Goal: Task Accomplishment & Management: Manage account settings

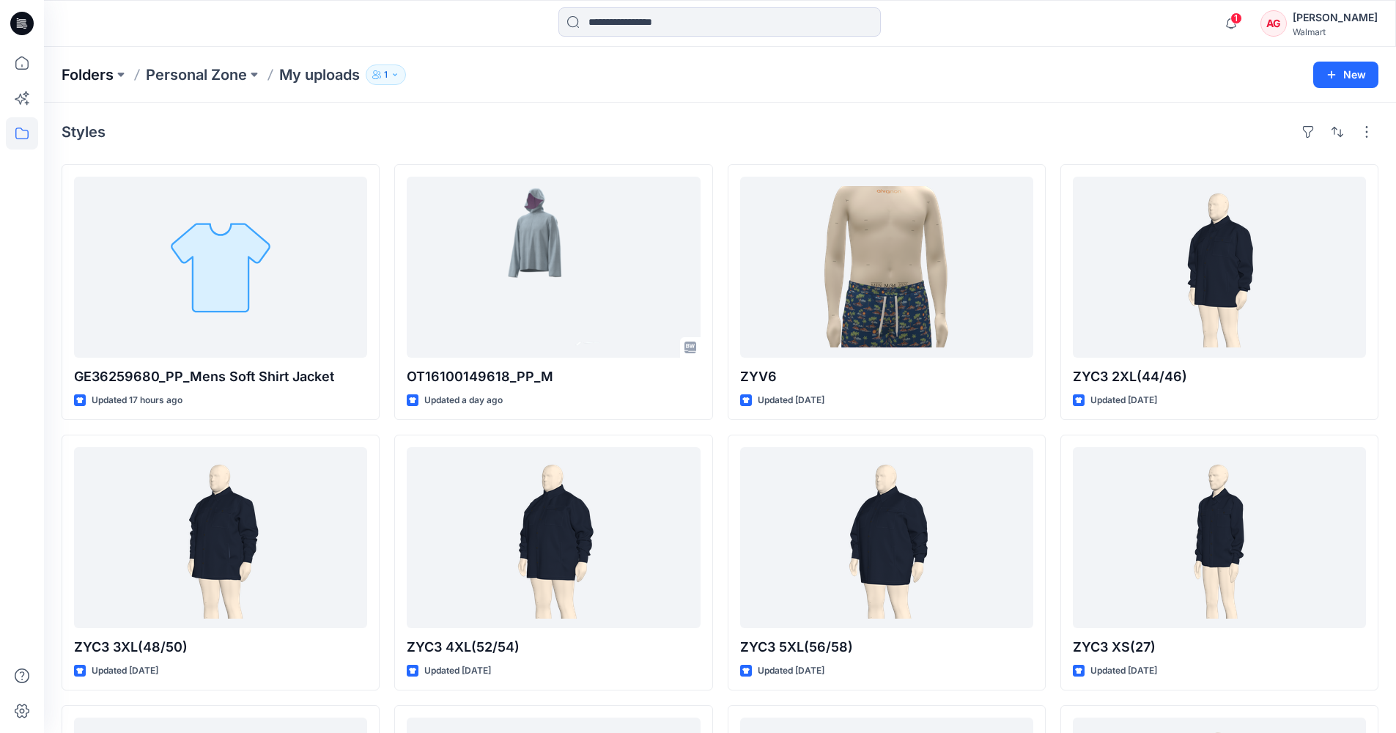
click at [102, 69] on p "Folders" at bounding box center [88, 74] width 52 height 21
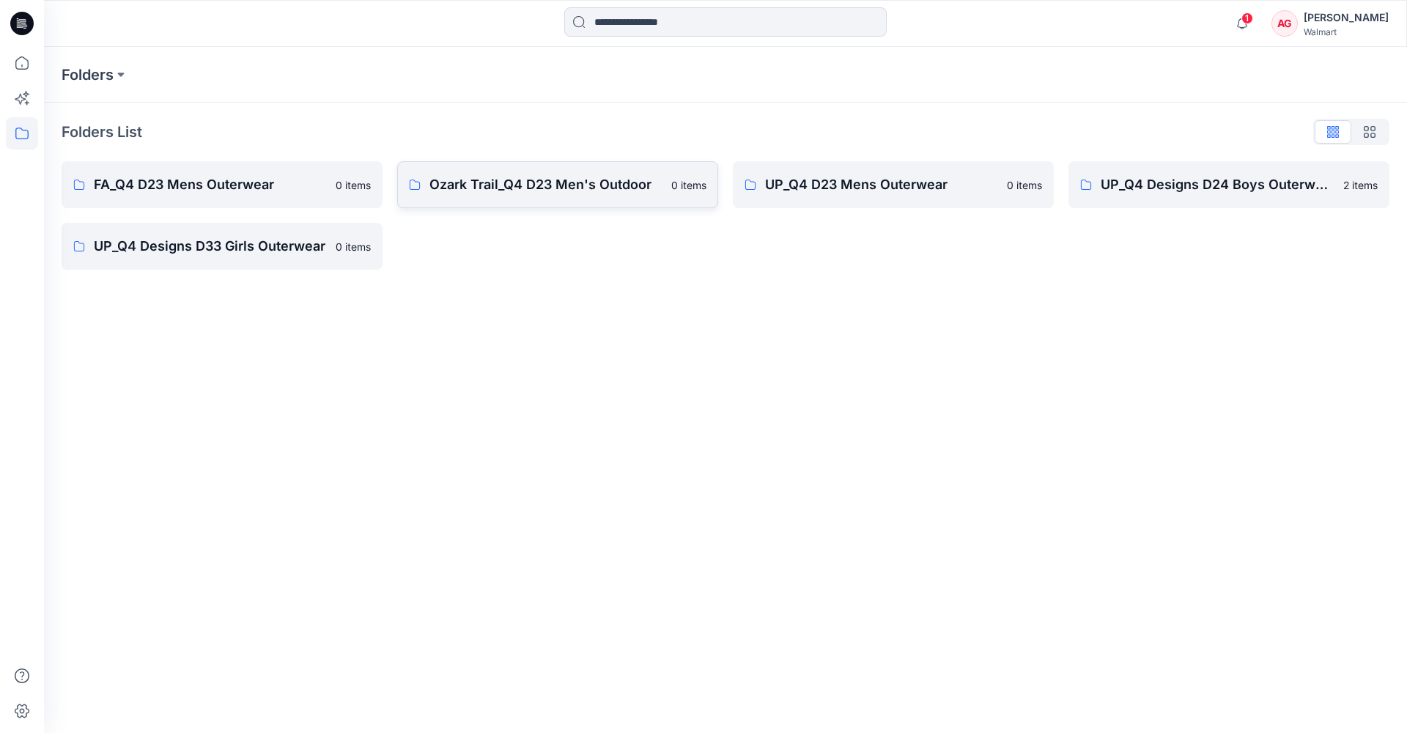
click at [544, 193] on p "Ozark Trail_Q4 D23 Men's Outdoor" at bounding box center [545, 184] width 233 height 21
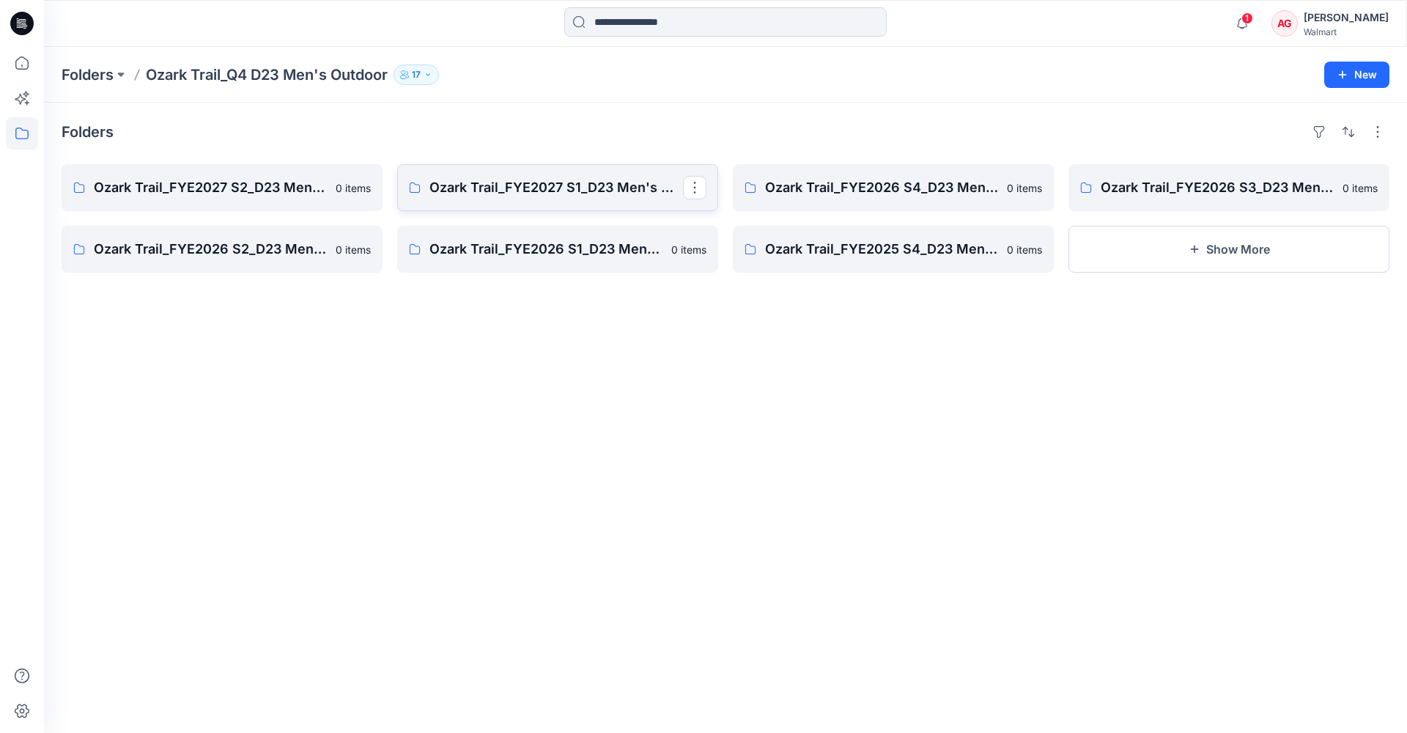
click at [558, 197] on p "Ozark Trail_FYE2027 S1_D23 Men's Outdoor - Q4" at bounding box center [555, 187] width 253 height 21
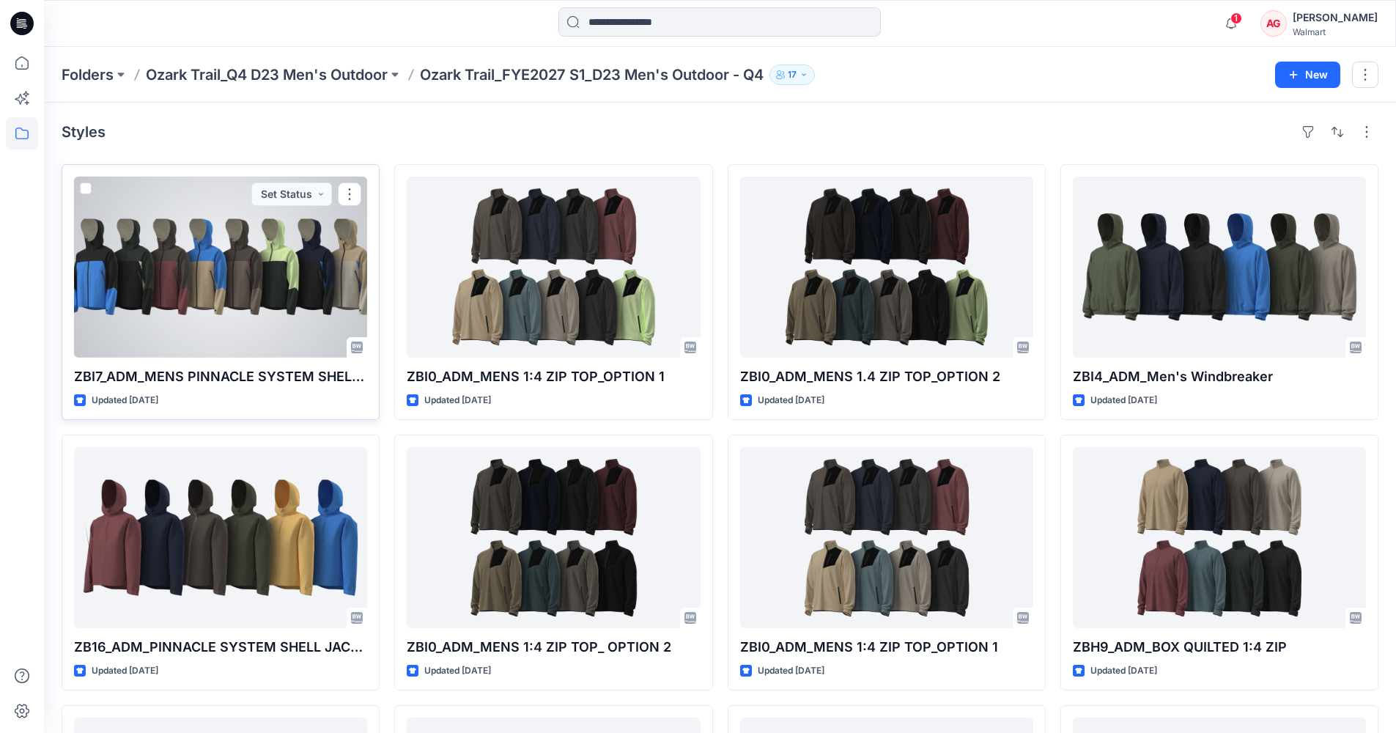
click at [287, 307] on div at bounding box center [220, 267] width 293 height 181
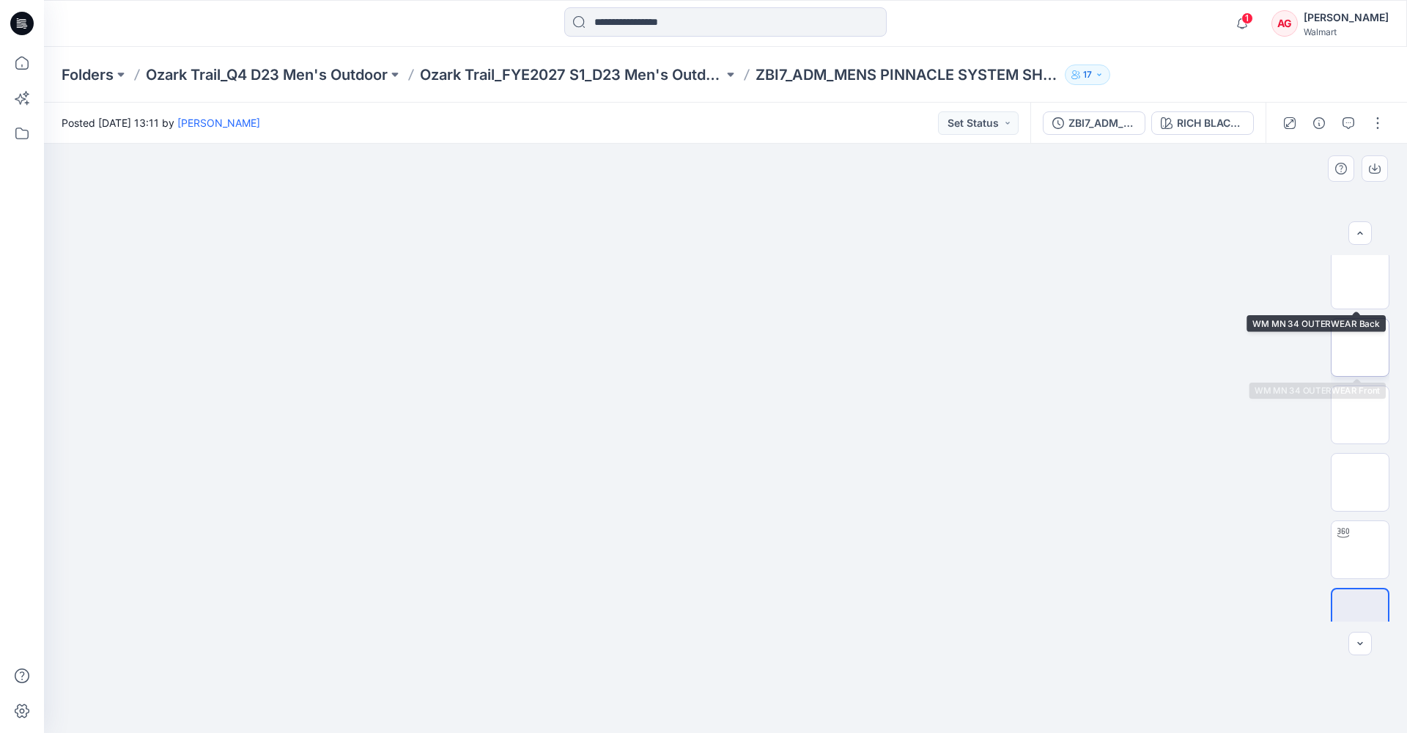
scroll to position [97, 0]
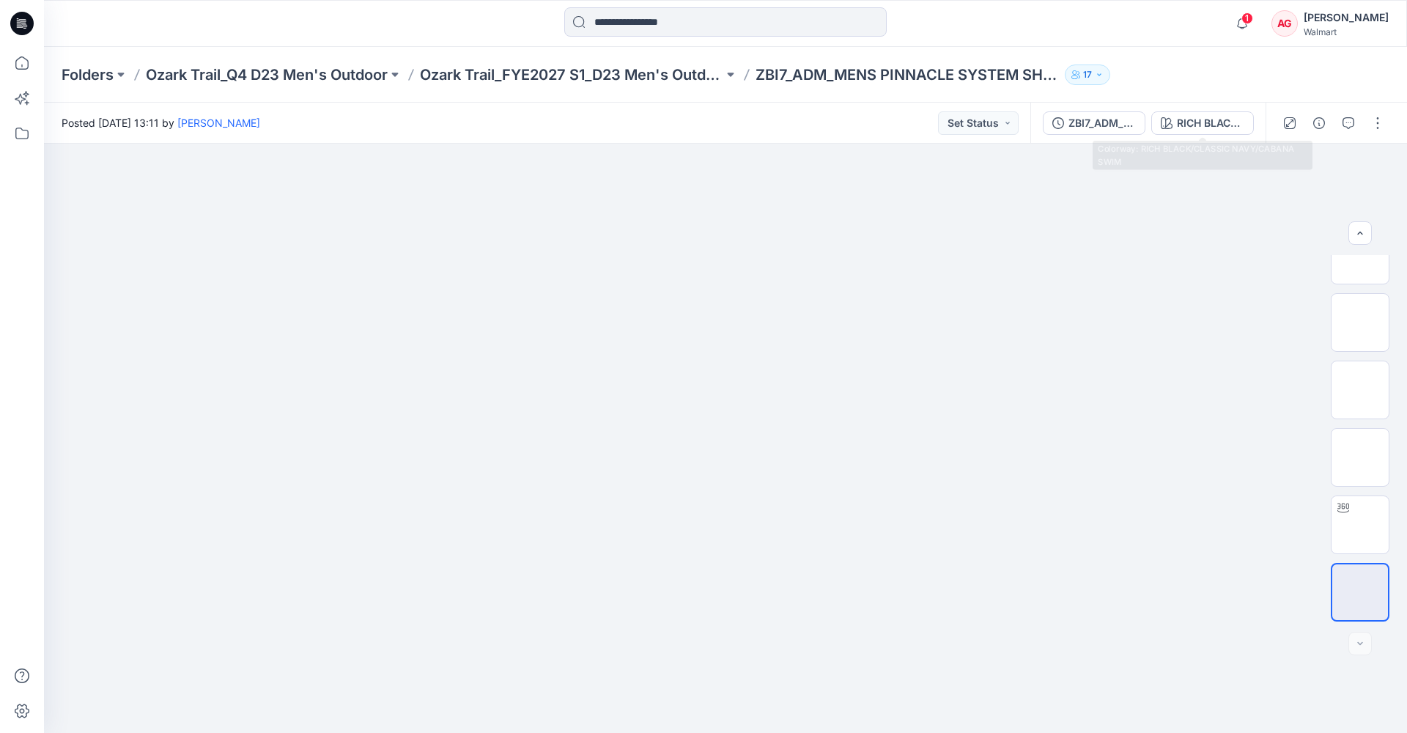
click at [1210, 109] on div "ZBI7_ADM_MENS PINNACLE SYSTEM SHELL JACKET RICH BLACK/CLASSIC NAVY/CABANA SWIM" at bounding box center [1147, 123] width 235 height 41
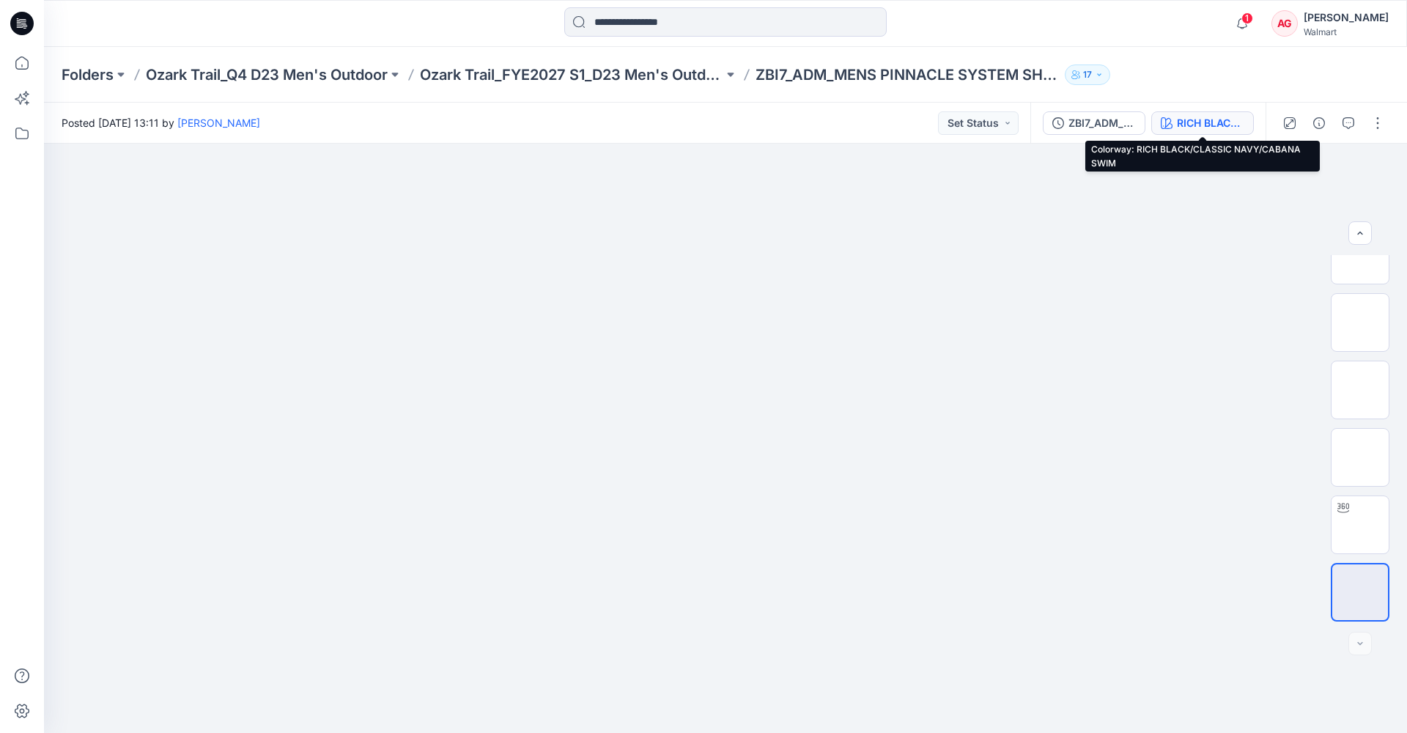
click at [1207, 116] on div "RICH BLACK/CLASSIC NAVY/CABANA SWIM" at bounding box center [1210, 123] width 67 height 16
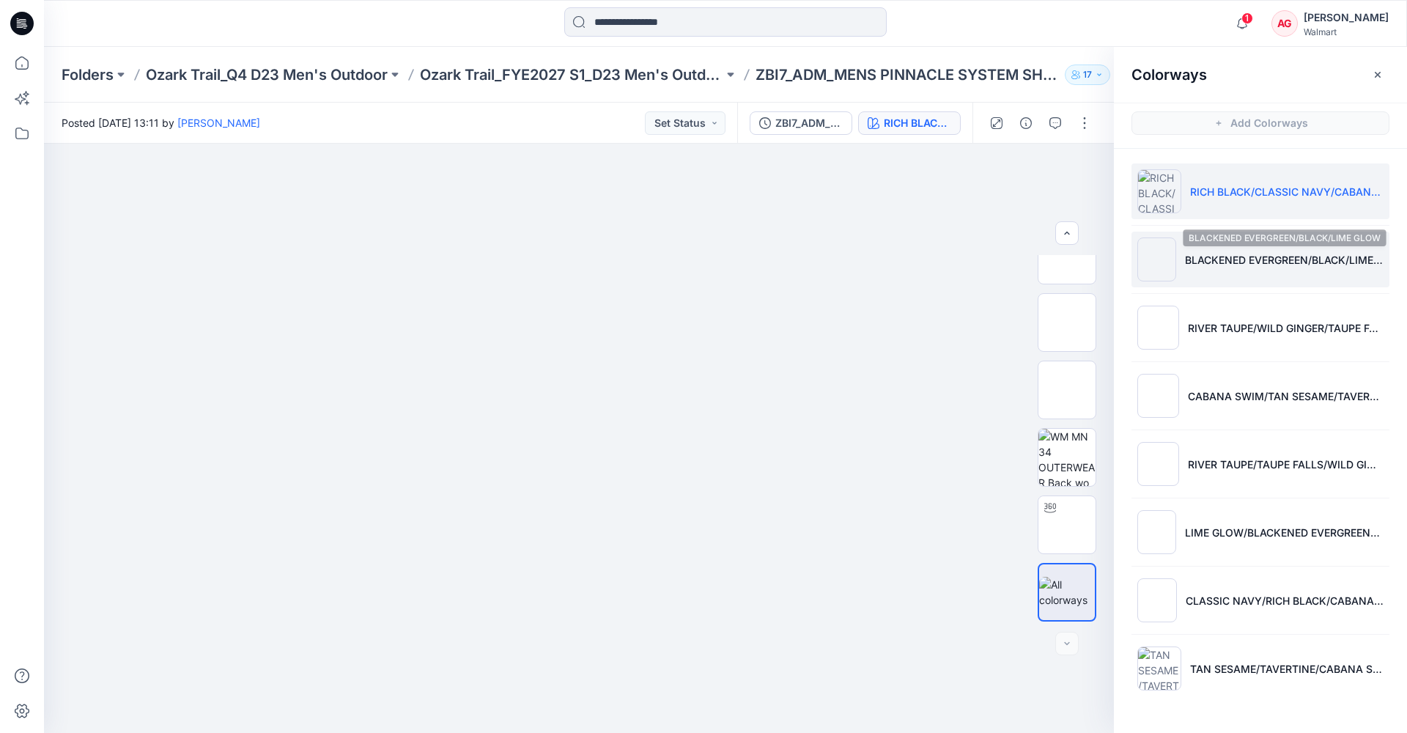
click at [1254, 256] on p "BLACKENED EVERGREEN/BLACK/LIME GLOW" at bounding box center [1284, 259] width 199 height 15
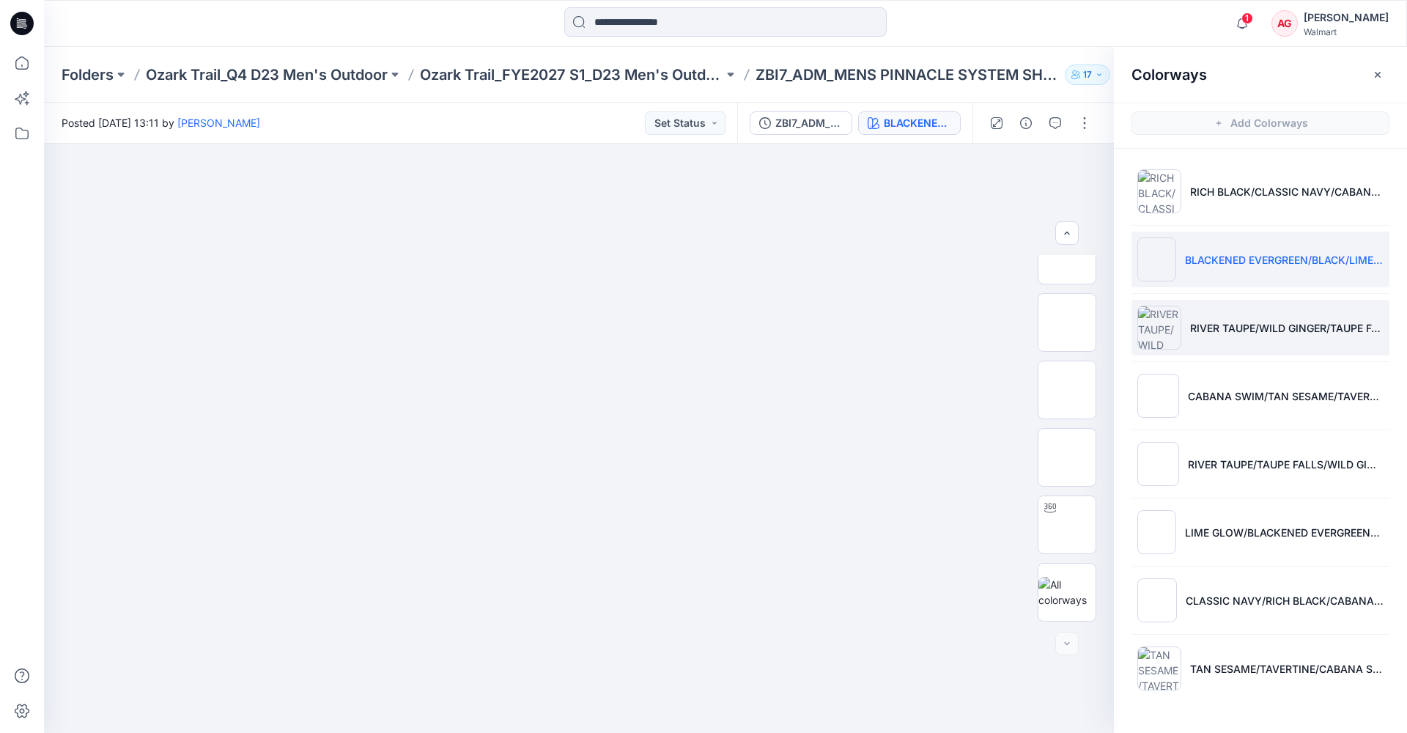
click at [1256, 316] on li "RIVER TAUPE/WILD GINGER/TAUPE FALLS" at bounding box center [1260, 328] width 258 height 56
click at [1242, 269] on li "BLACKENED EVERGREEN/BLACK/LIME GLOW" at bounding box center [1260, 259] width 258 height 56
click at [1088, 125] on button "button" at bounding box center [1084, 122] width 23 height 23
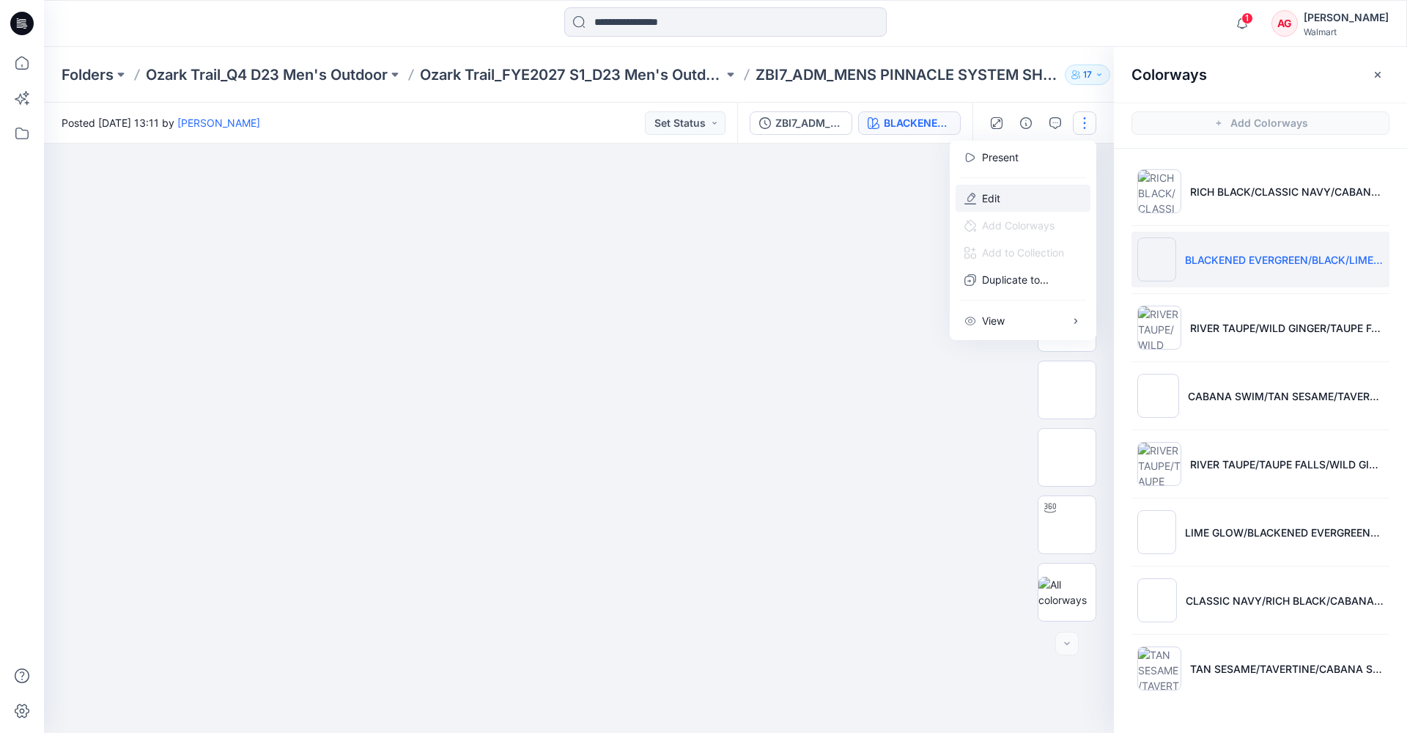
click at [1033, 199] on button "Edit" at bounding box center [1022, 198] width 135 height 27
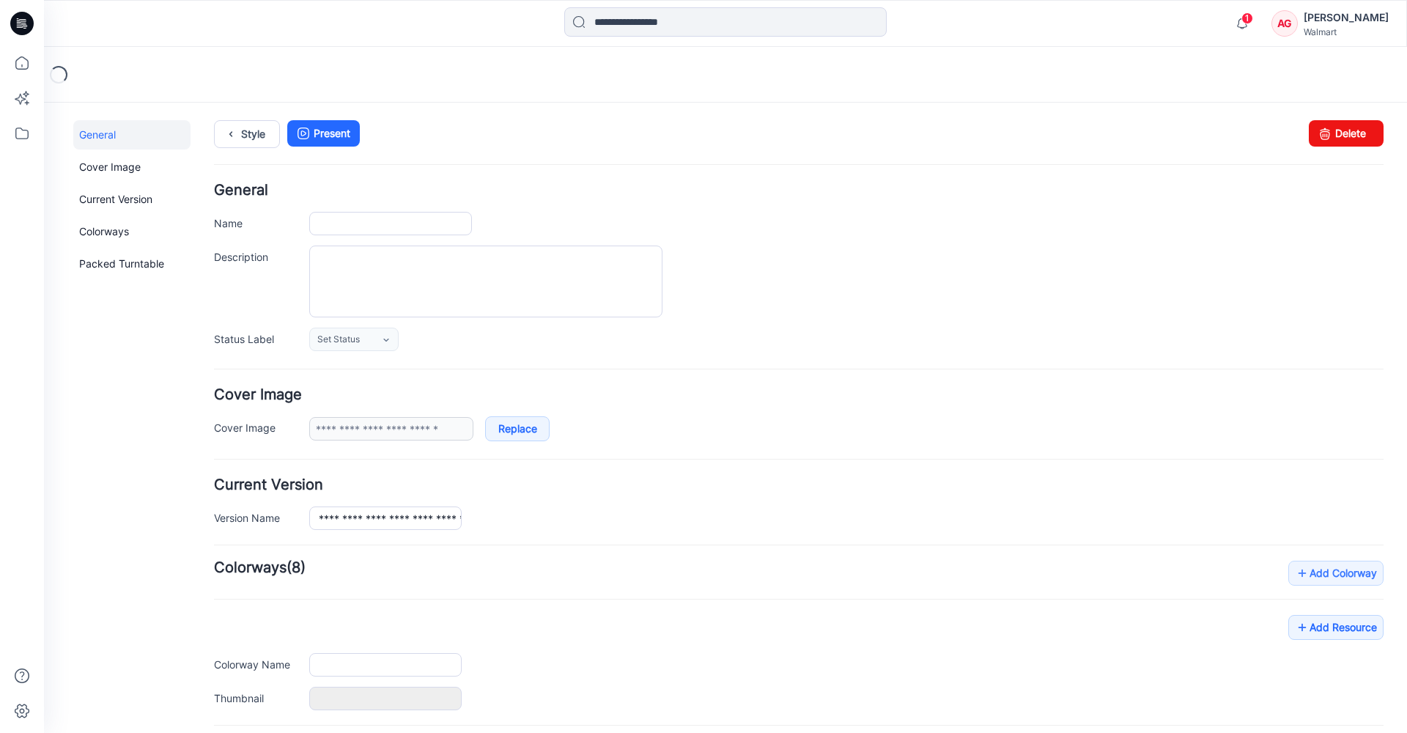
type input "**********"
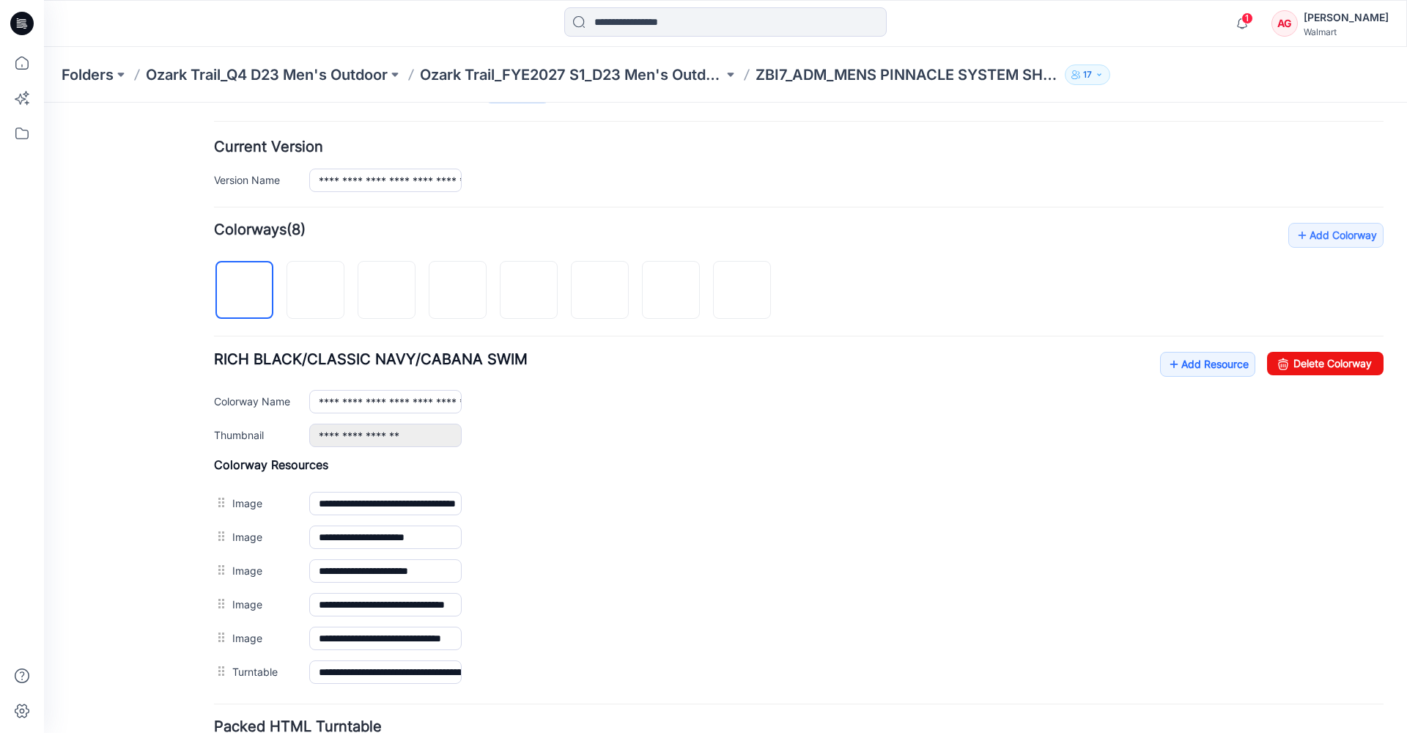
scroll to position [451, 0]
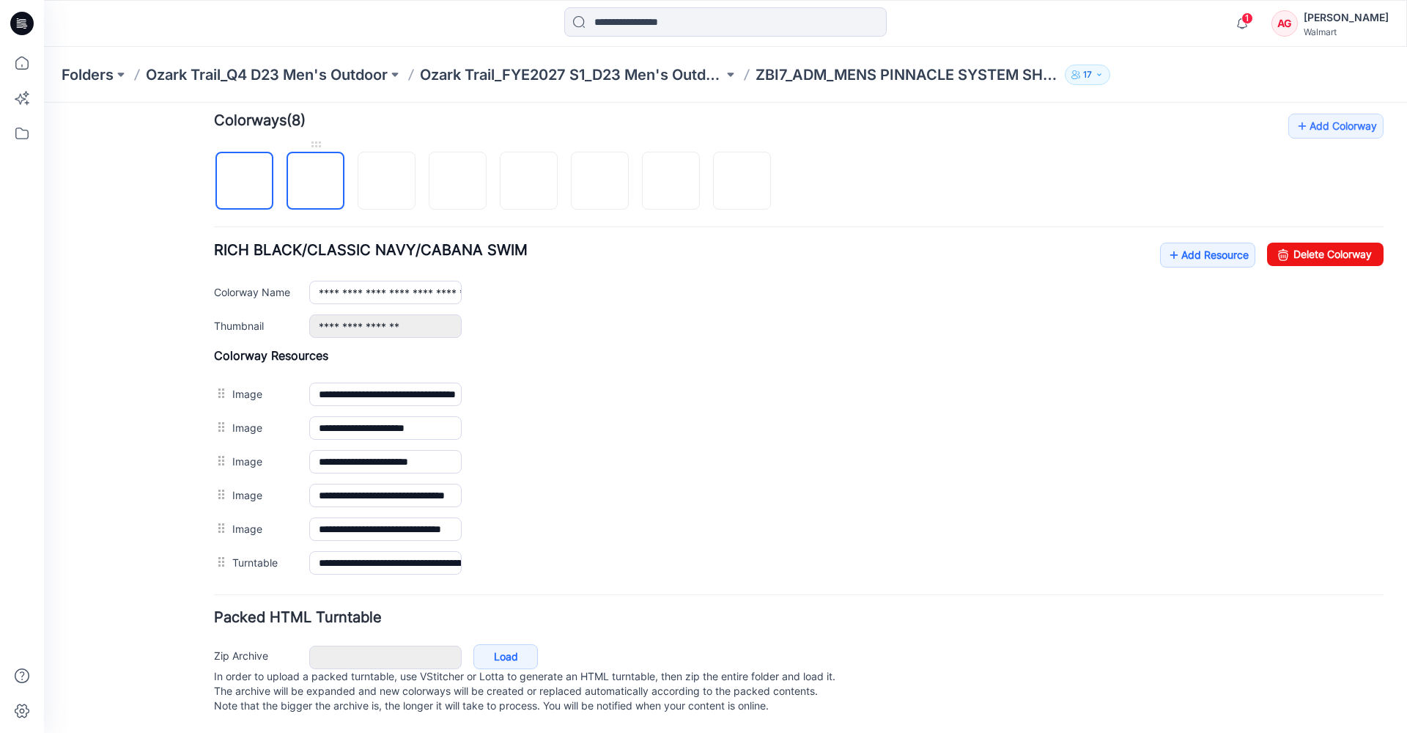
click at [316, 182] on img at bounding box center [316, 182] width 0 height 0
click at [387, 182] on img at bounding box center [387, 182] width 0 height 0
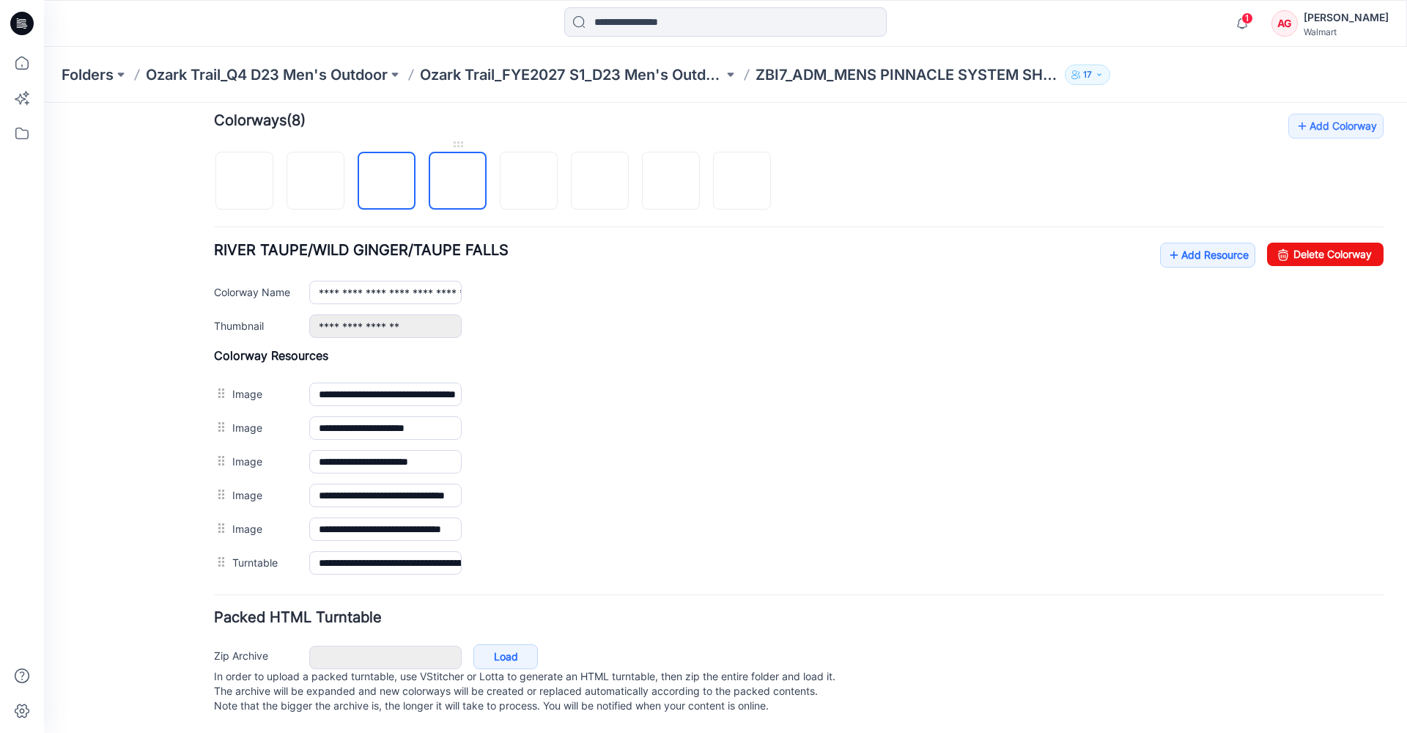
click at [458, 182] on img at bounding box center [458, 182] width 0 height 0
click at [529, 182] on img at bounding box center [529, 182] width 0 height 0
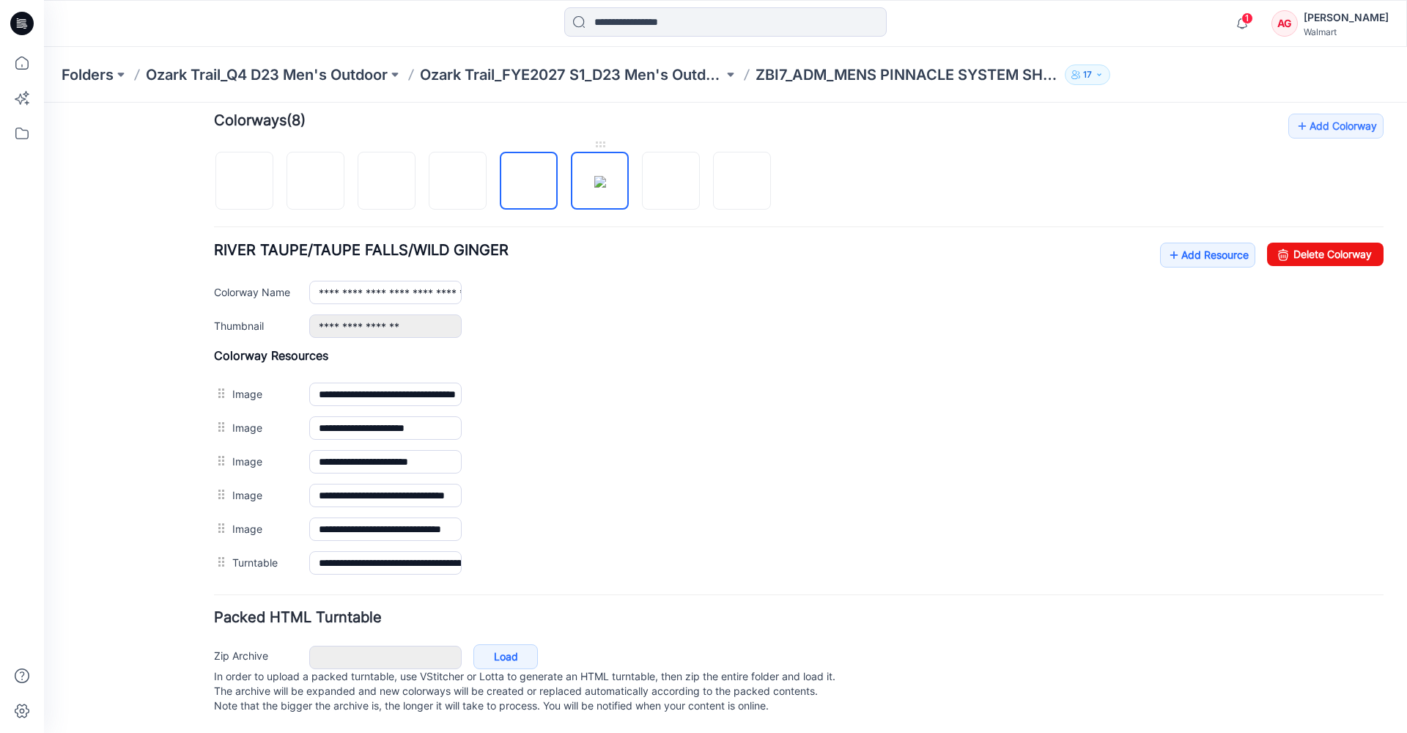
click at [594, 186] on img at bounding box center [600, 182] width 12 height 12
click at [671, 182] on img at bounding box center [671, 182] width 0 height 0
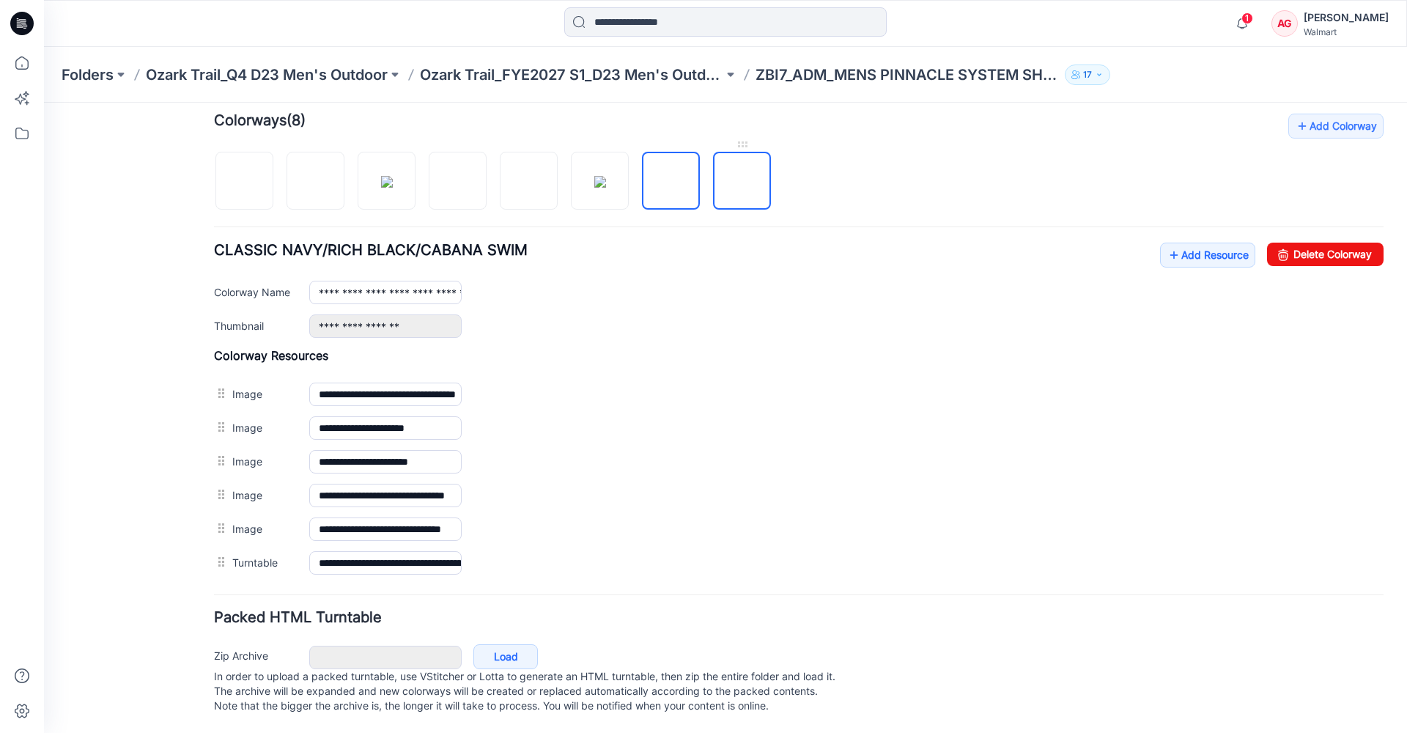
click at [742, 182] on img at bounding box center [742, 182] width 0 height 0
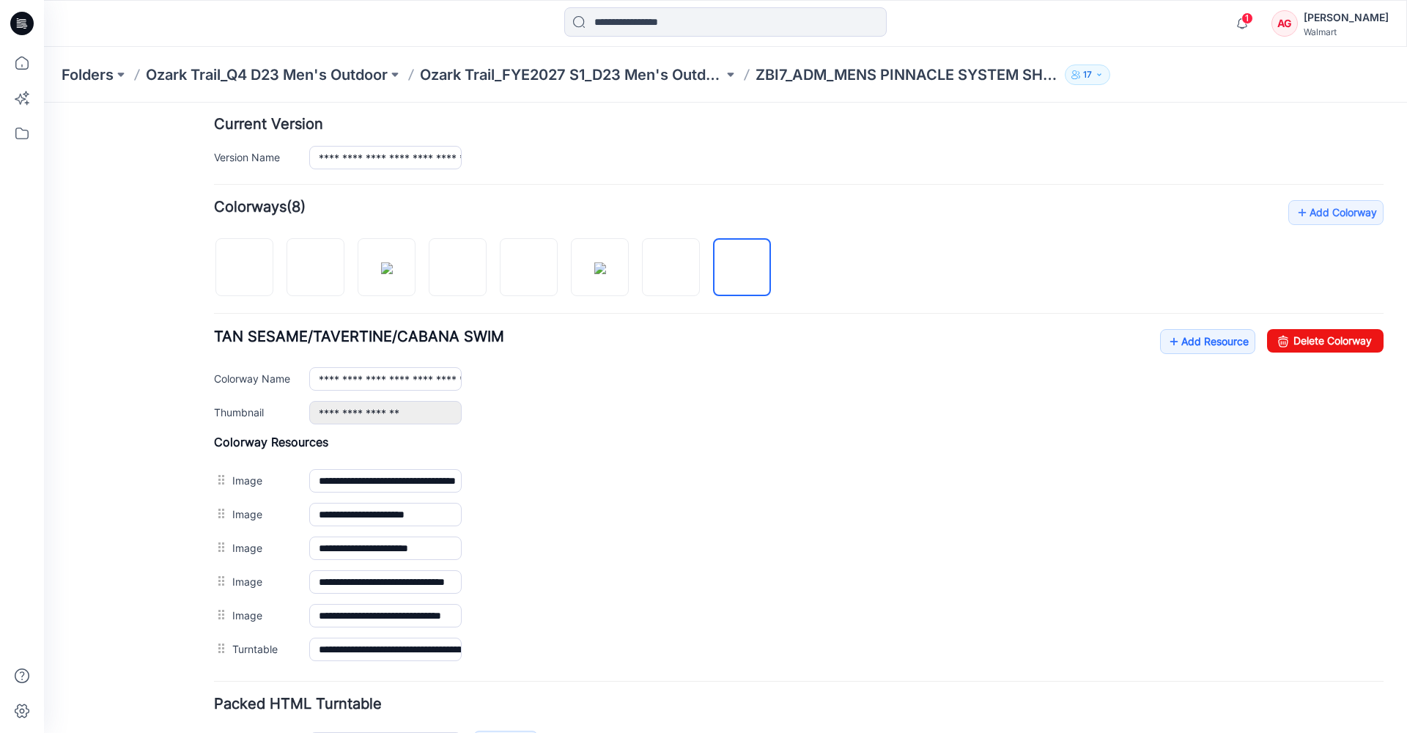
scroll to position [256, 0]
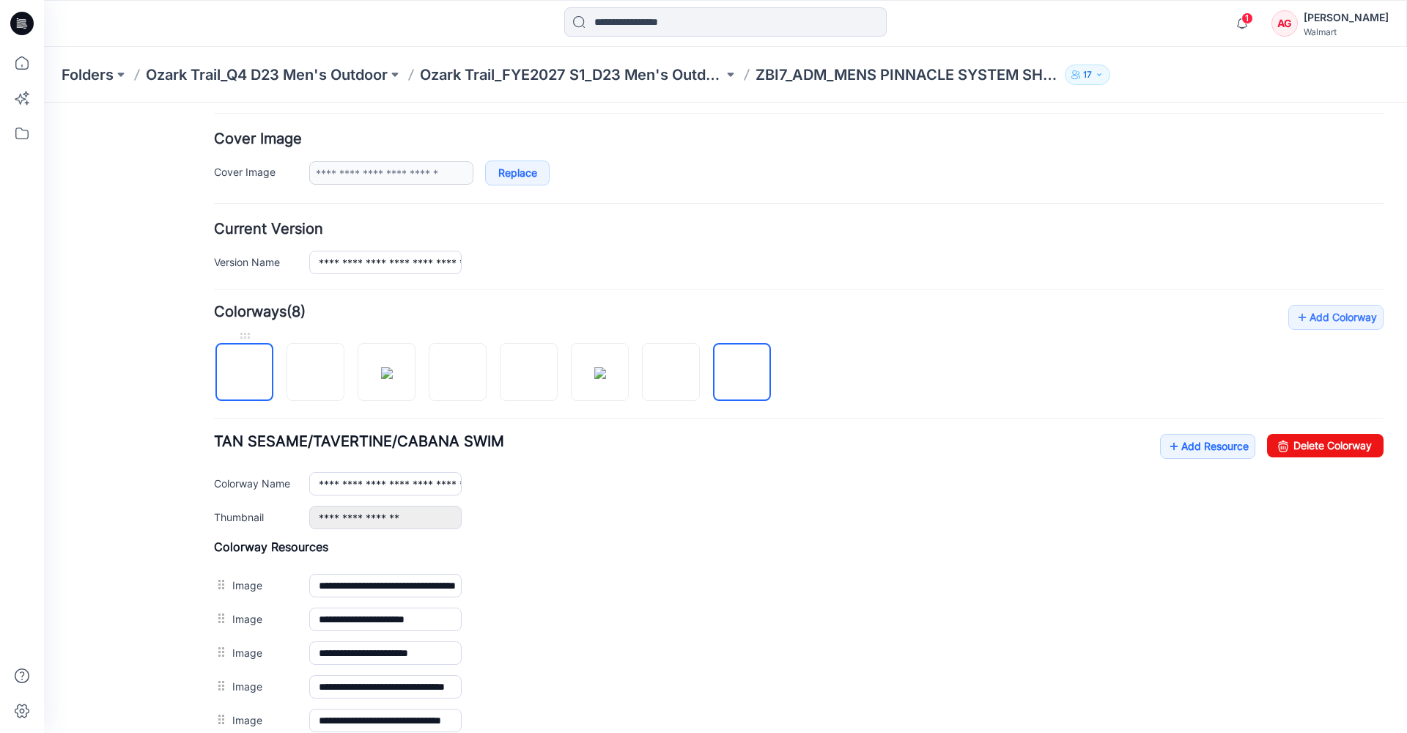
click at [245, 373] on img at bounding box center [245, 373] width 0 height 0
type input "**********"
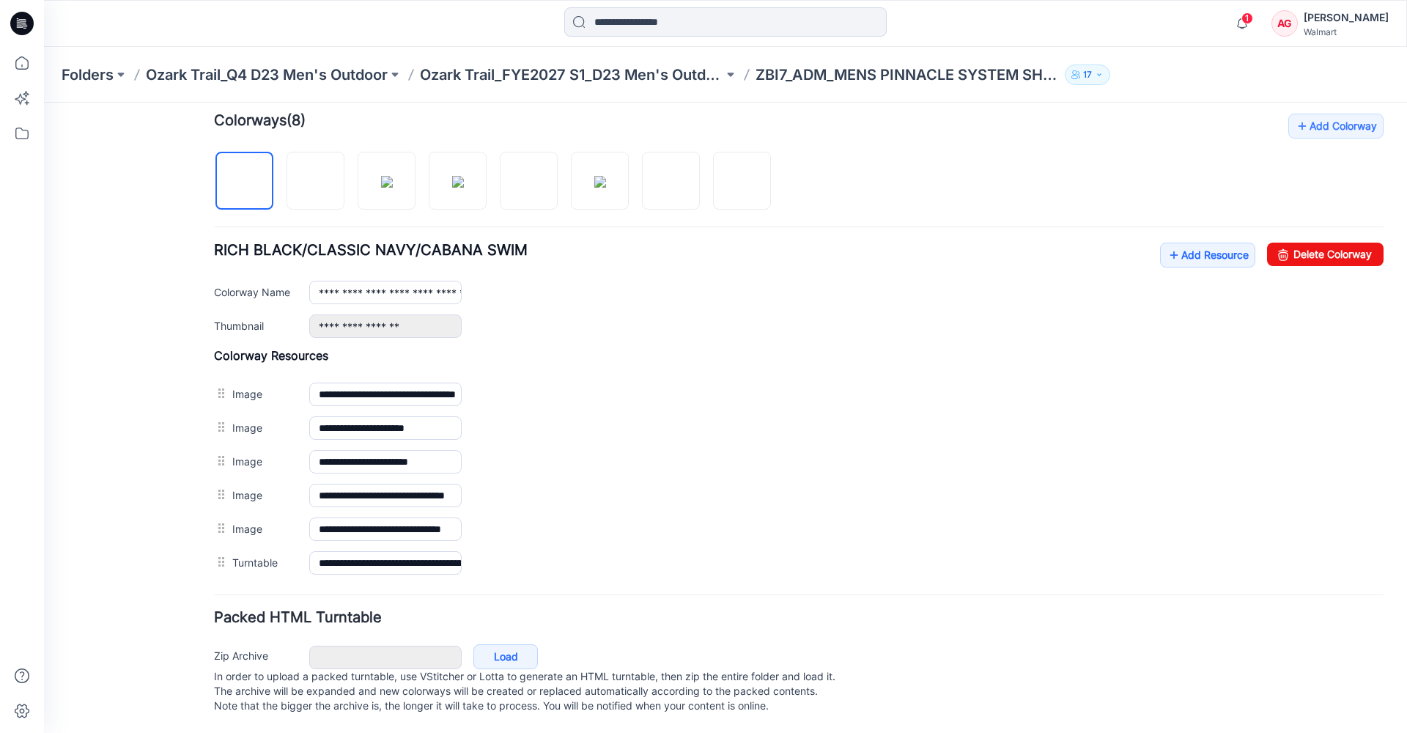
scroll to position [462, 0]
click at [101, 75] on p "Folders" at bounding box center [88, 74] width 52 height 21
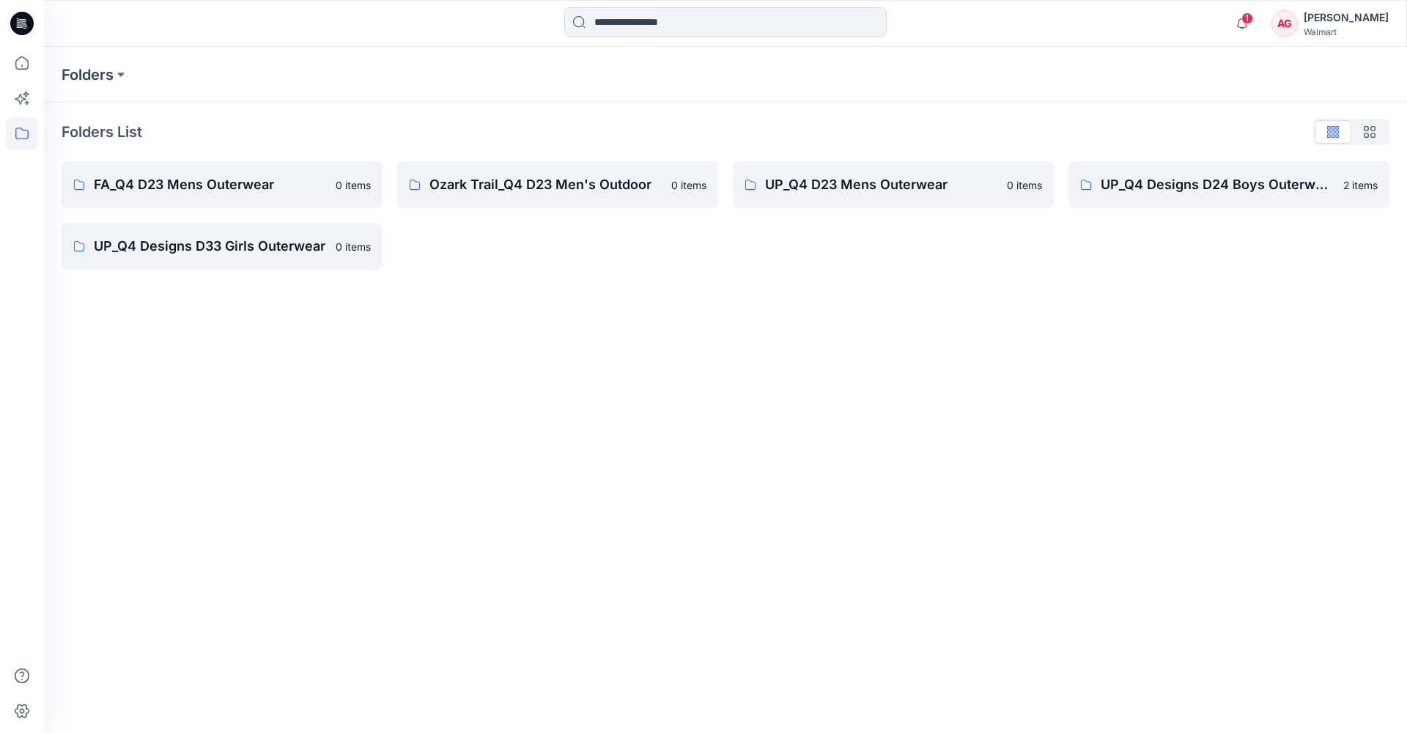
click at [25, 34] on icon at bounding box center [21, 23] width 23 height 23
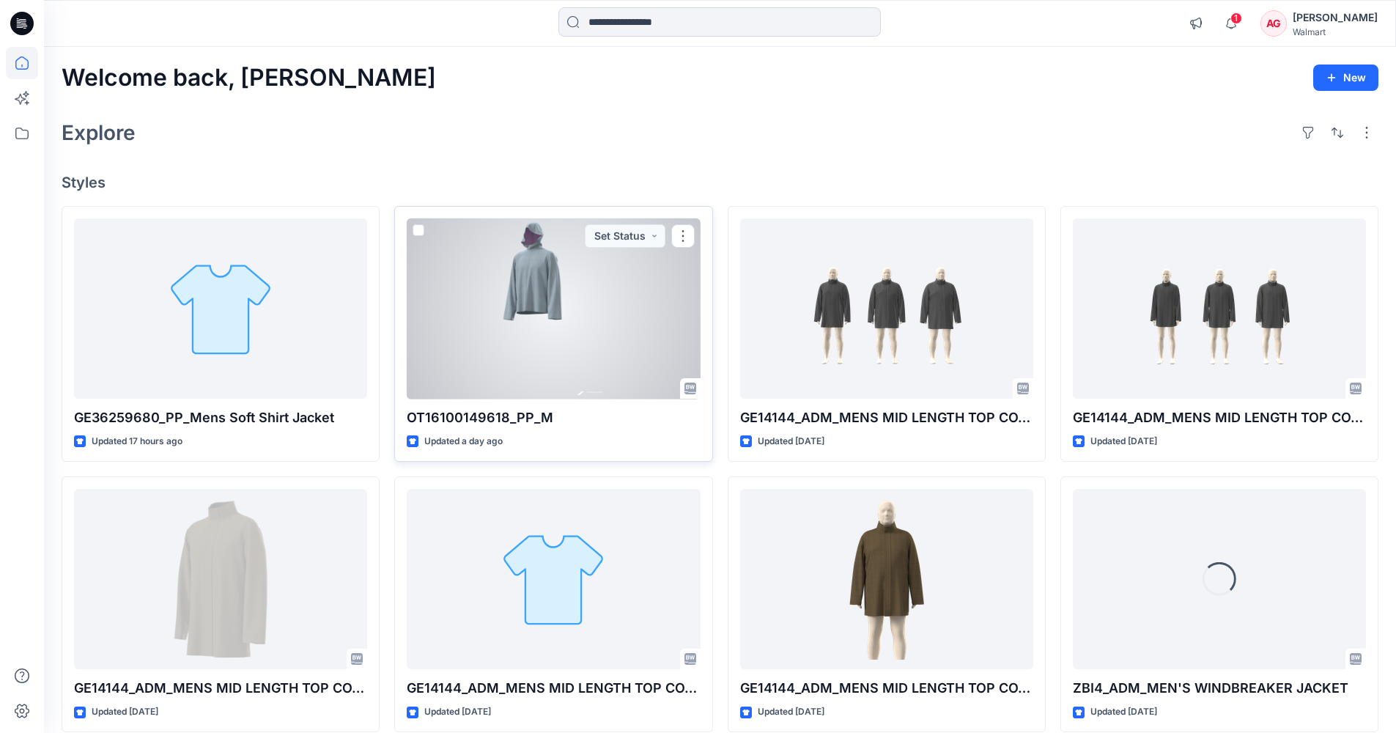
click at [548, 349] on div at bounding box center [553, 308] width 293 height 181
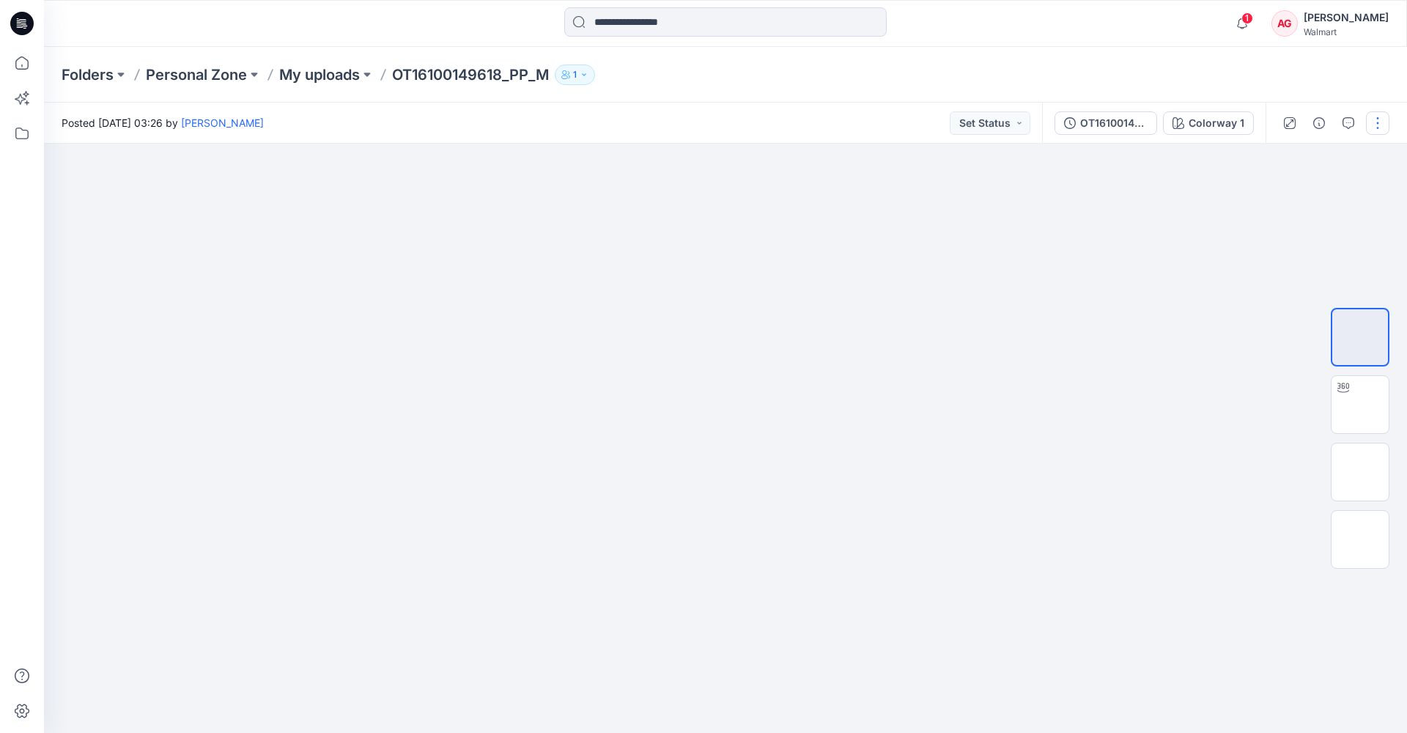
click at [1382, 129] on button "button" at bounding box center [1377, 122] width 23 height 23
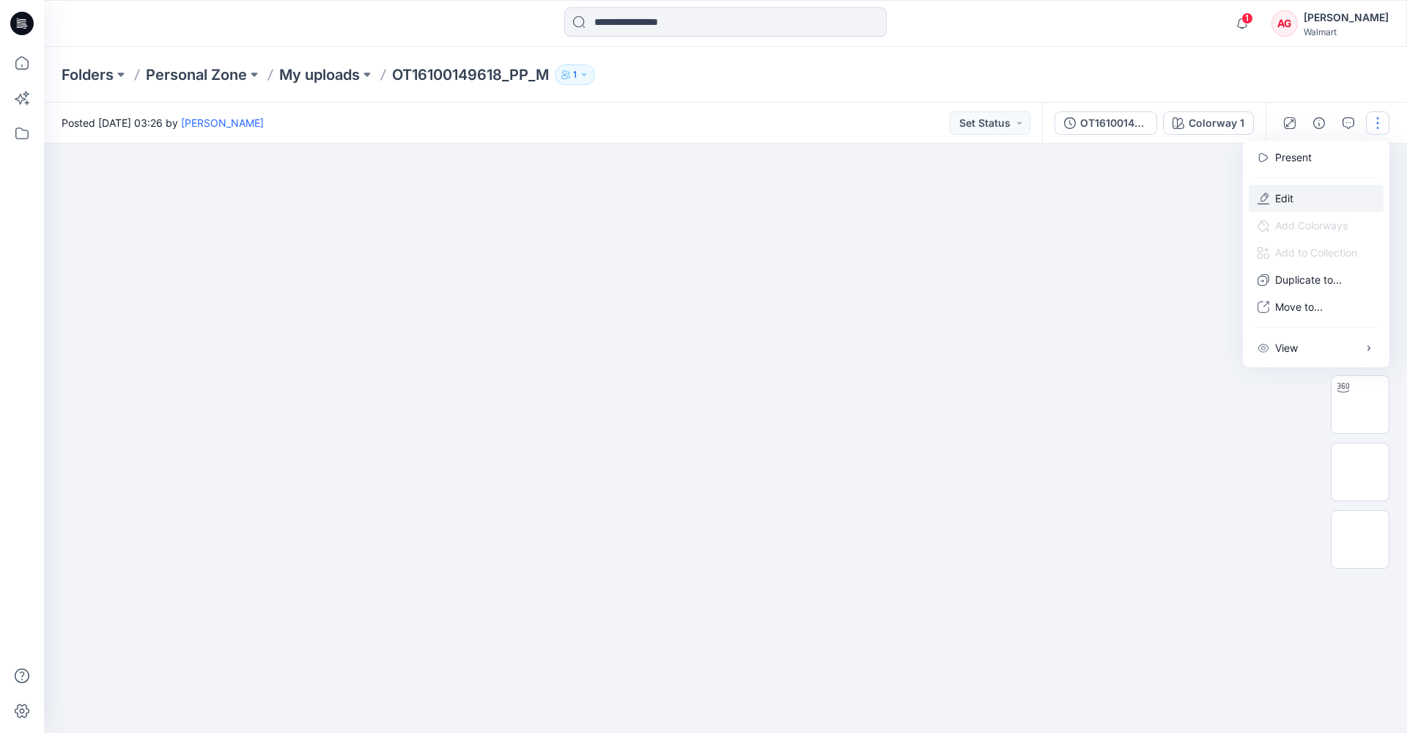
click at [1322, 194] on button "Edit" at bounding box center [1315, 198] width 135 height 27
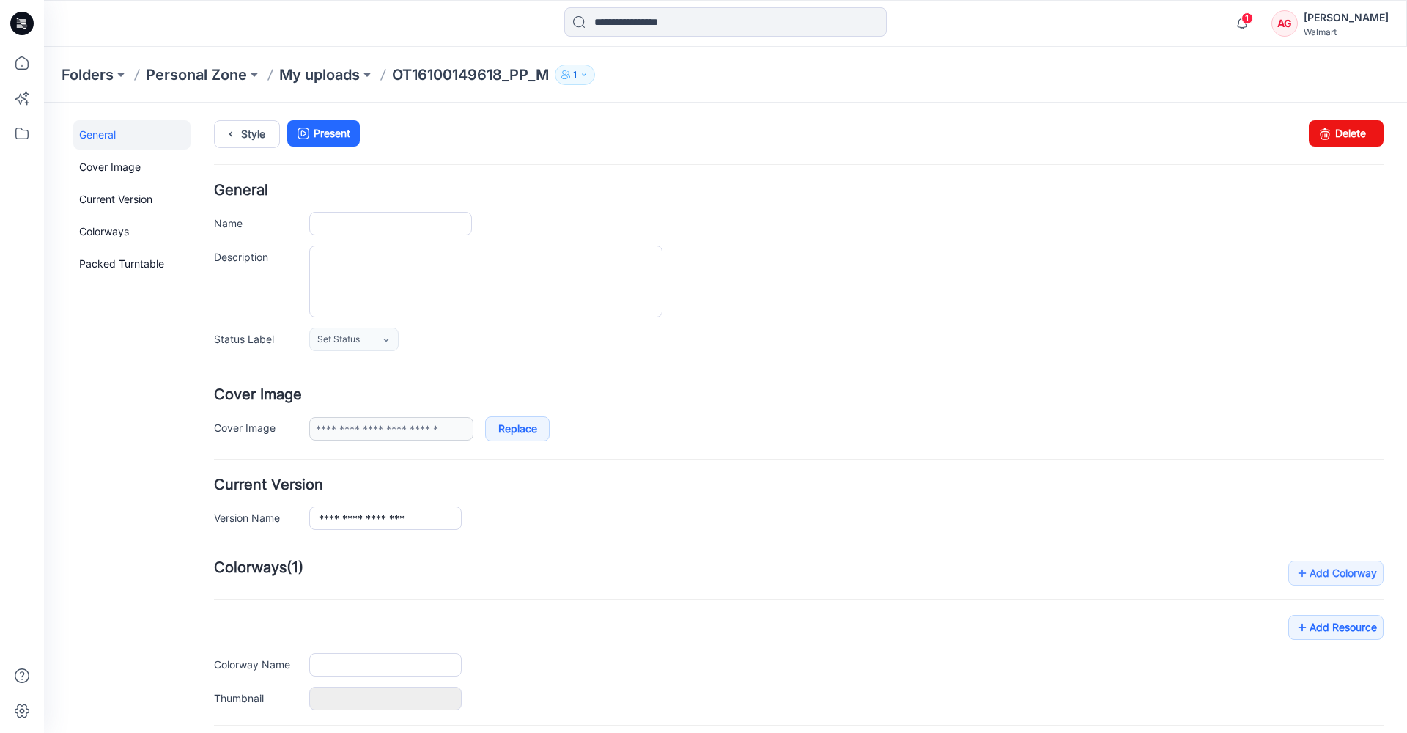
type input "**********"
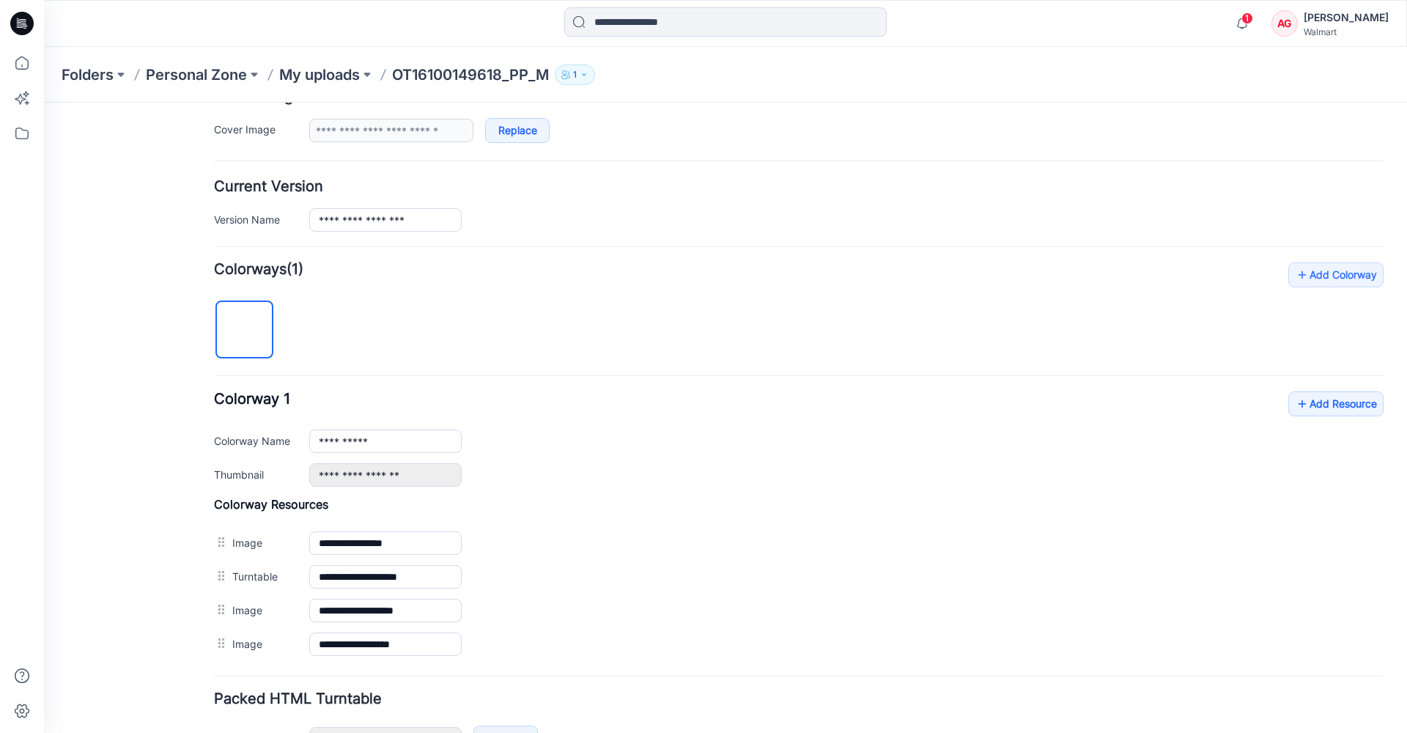
scroll to position [390, 0]
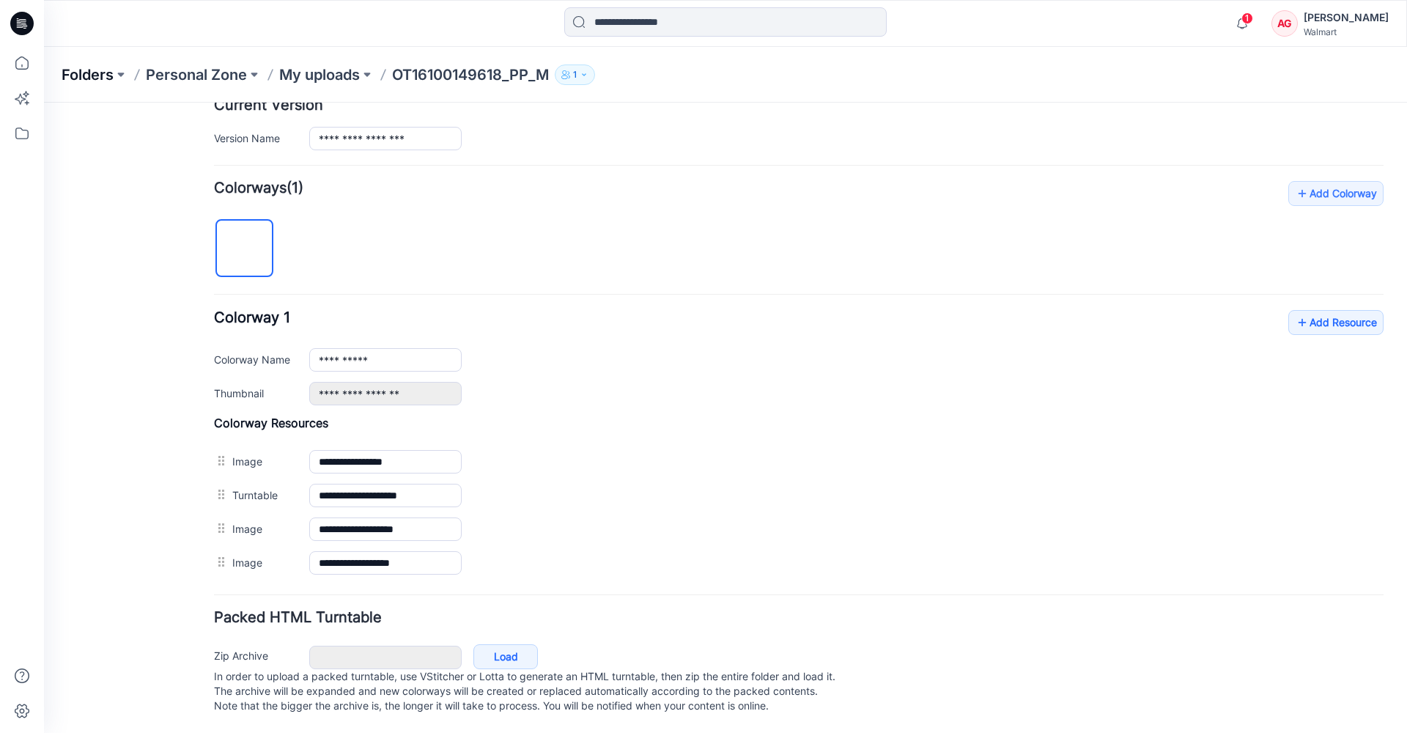
click at [100, 75] on p "Folders" at bounding box center [88, 74] width 52 height 21
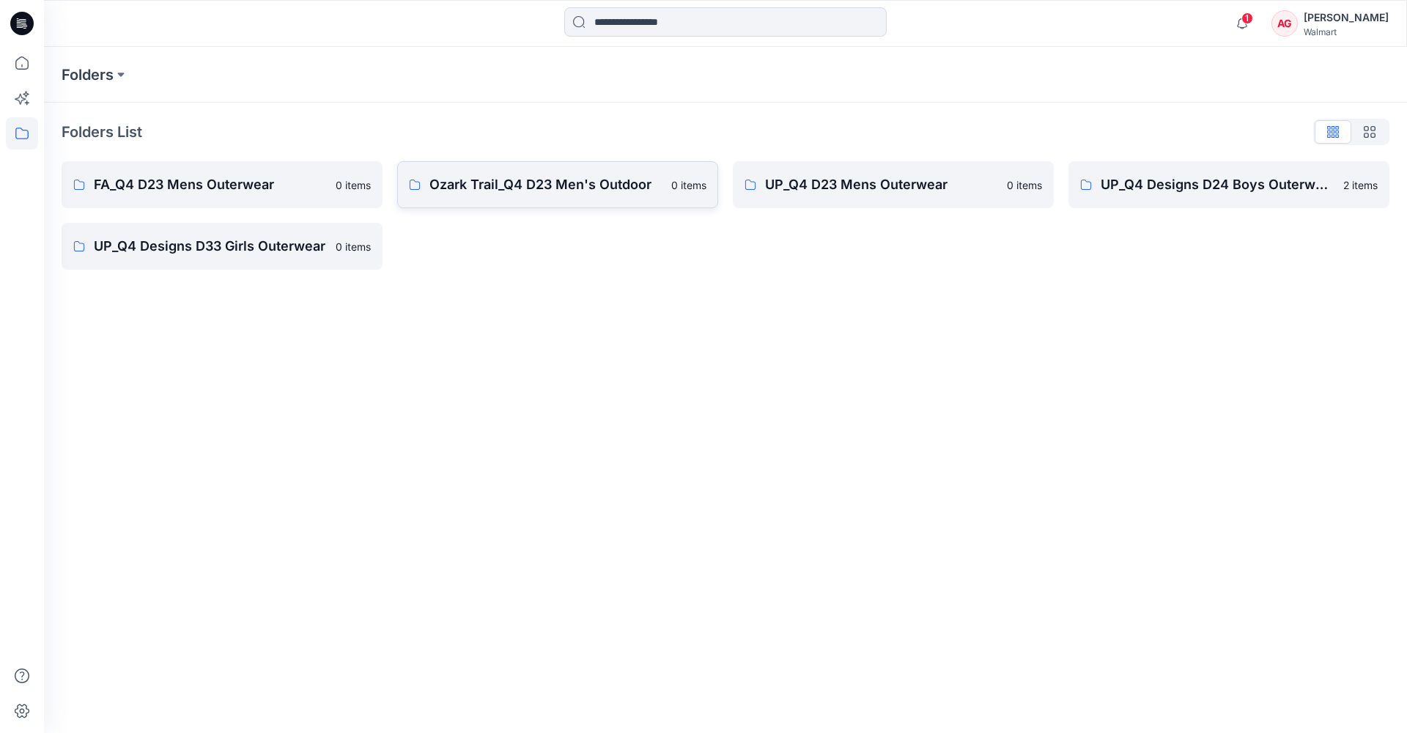
click at [510, 173] on link "Ozark Trail_Q4 D23 Men's Outdoor 0 items" at bounding box center [557, 184] width 321 height 47
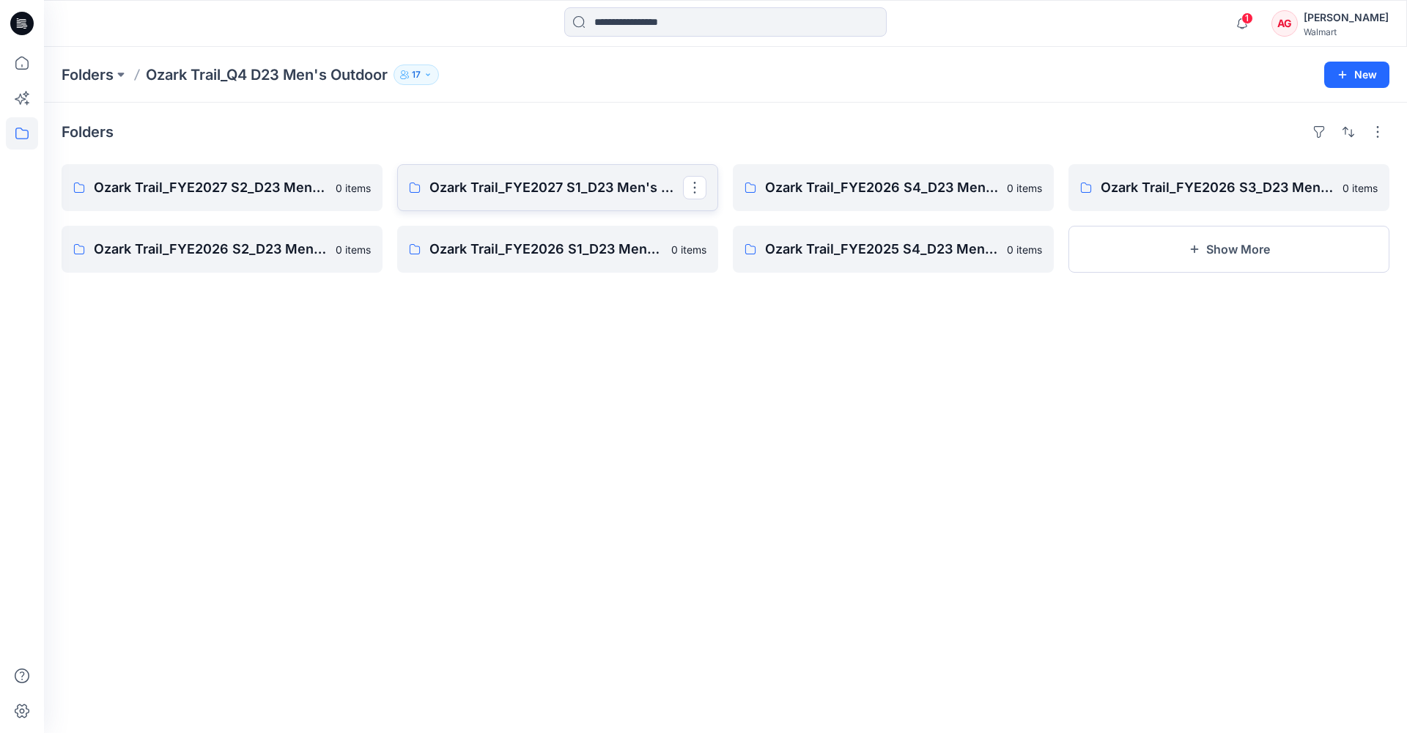
click at [531, 197] on p "Ozark Trail_FYE2027 S1_D23 Men's Outdoor - Q4" at bounding box center [555, 187] width 253 height 21
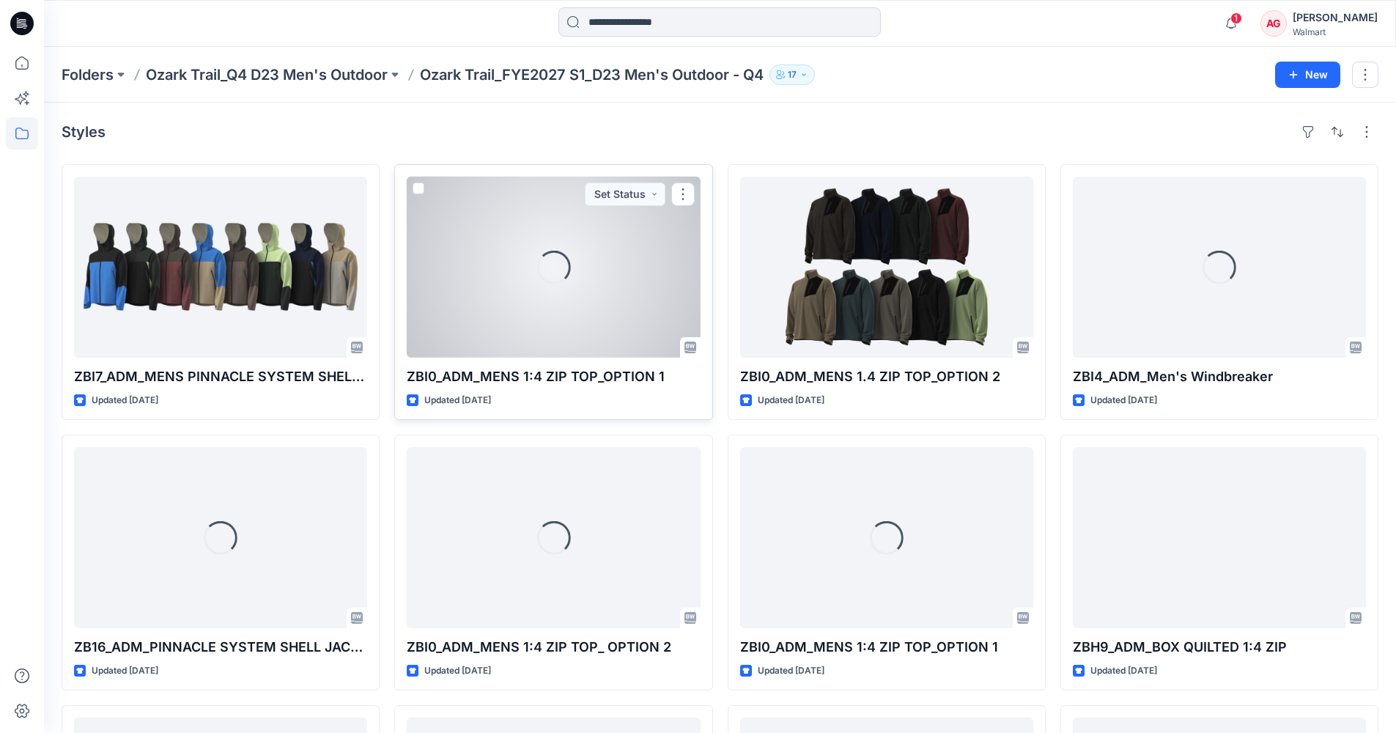
click at [568, 298] on div "Loading..." at bounding box center [553, 267] width 293 height 181
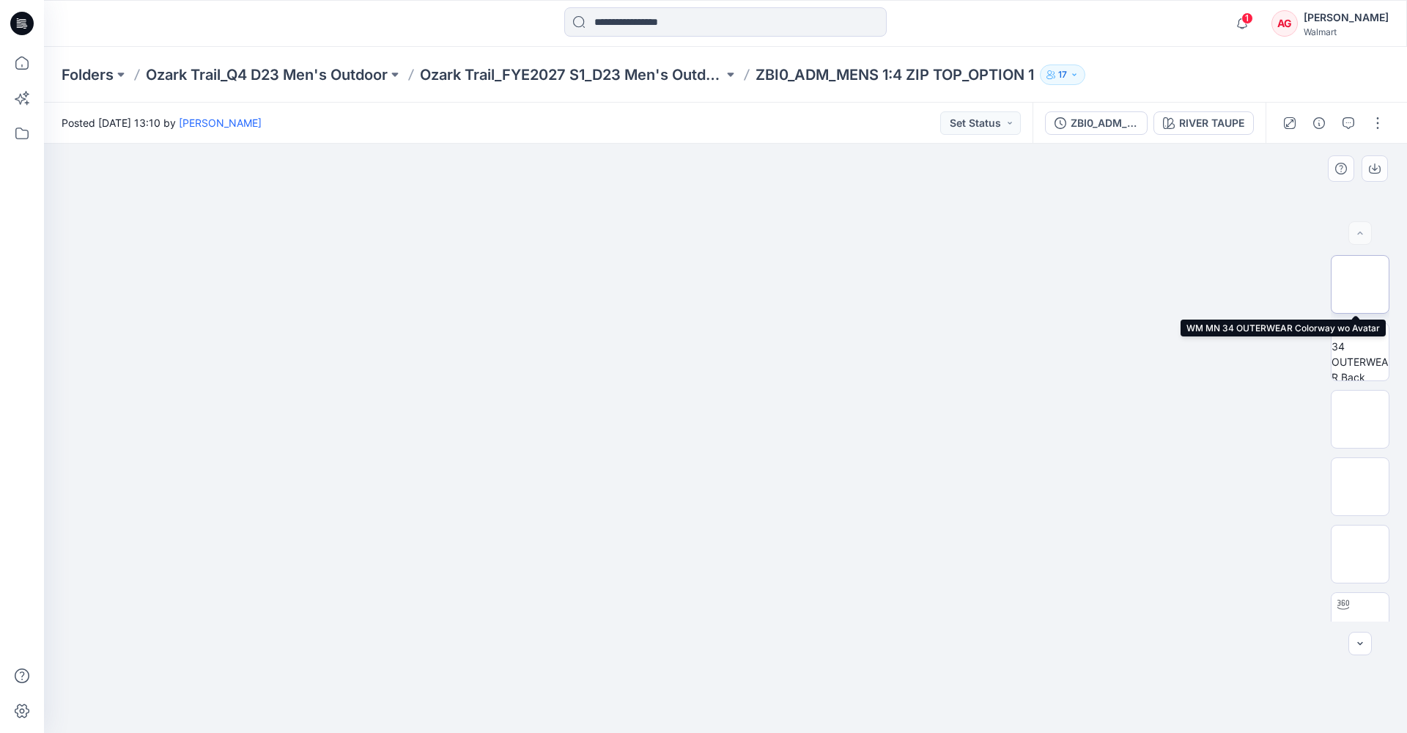
click at [1360, 284] on img at bounding box center [1360, 284] width 0 height 0
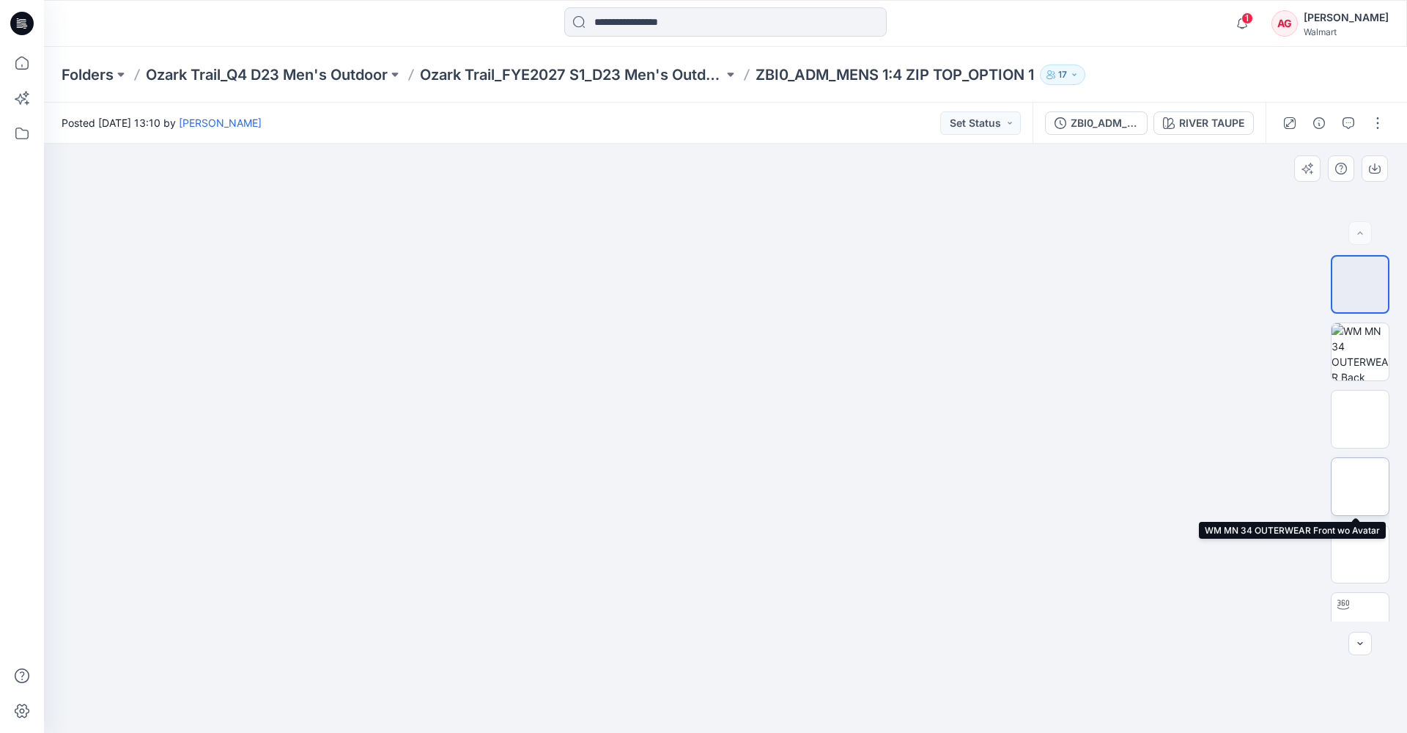
click at [1360, 486] on img at bounding box center [1360, 486] width 0 height 0
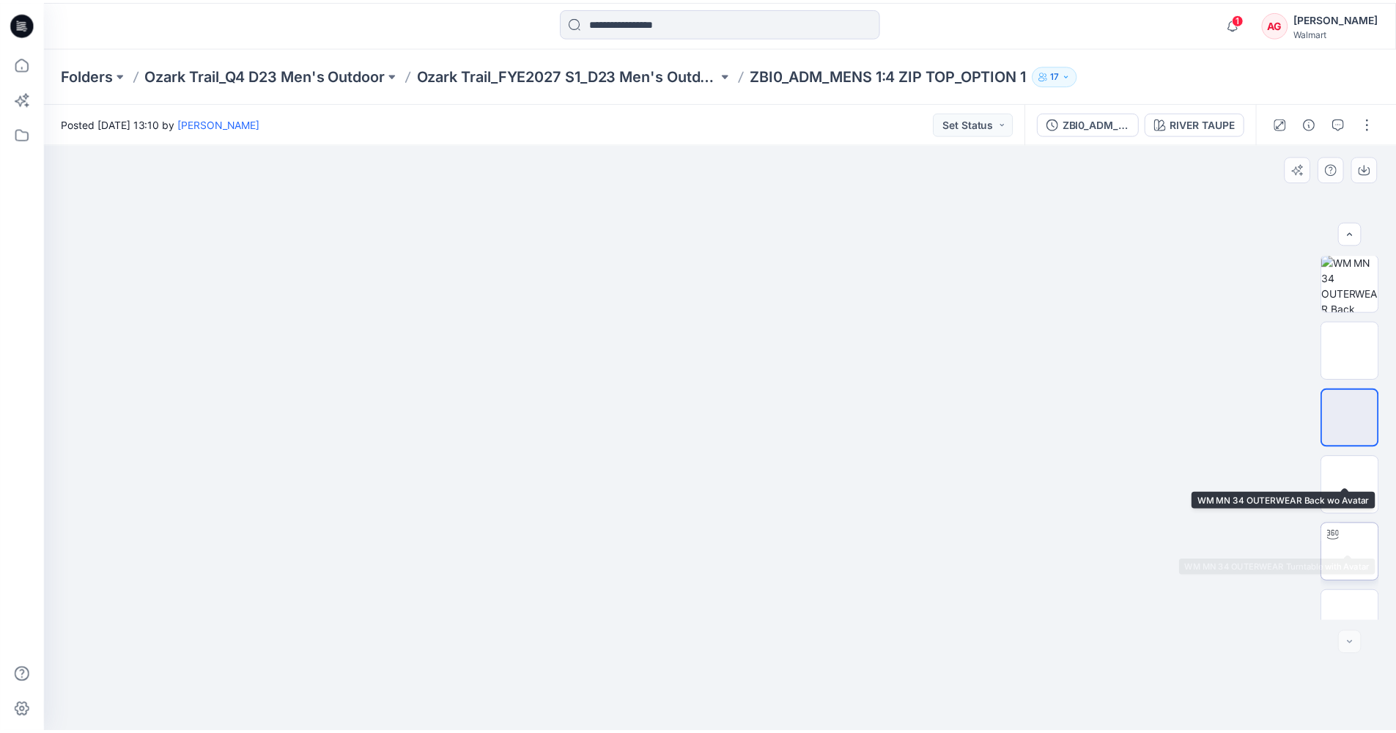
scroll to position [97, 0]
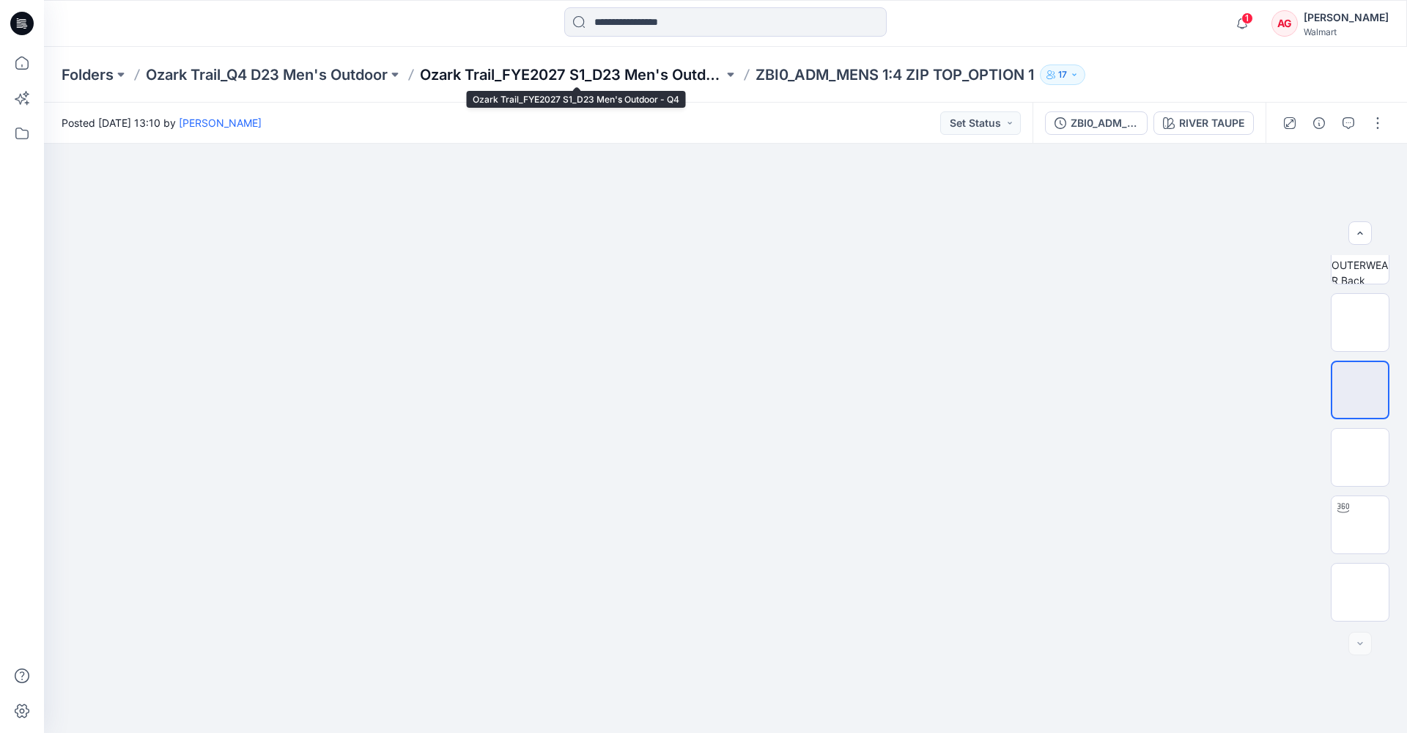
click at [538, 77] on p "Ozark Trail_FYE2027 S1_D23 Men's Outdoor - Q4" at bounding box center [571, 74] width 303 height 21
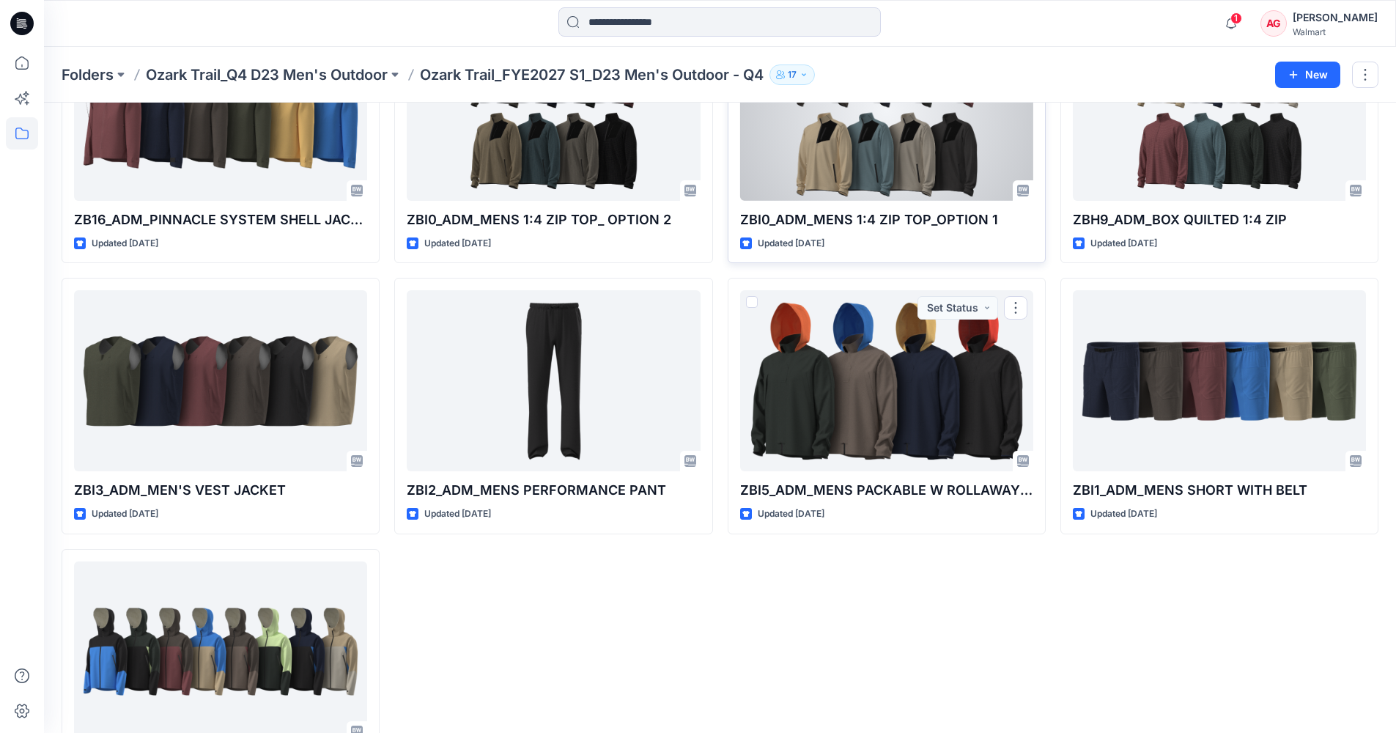
scroll to position [299, 0]
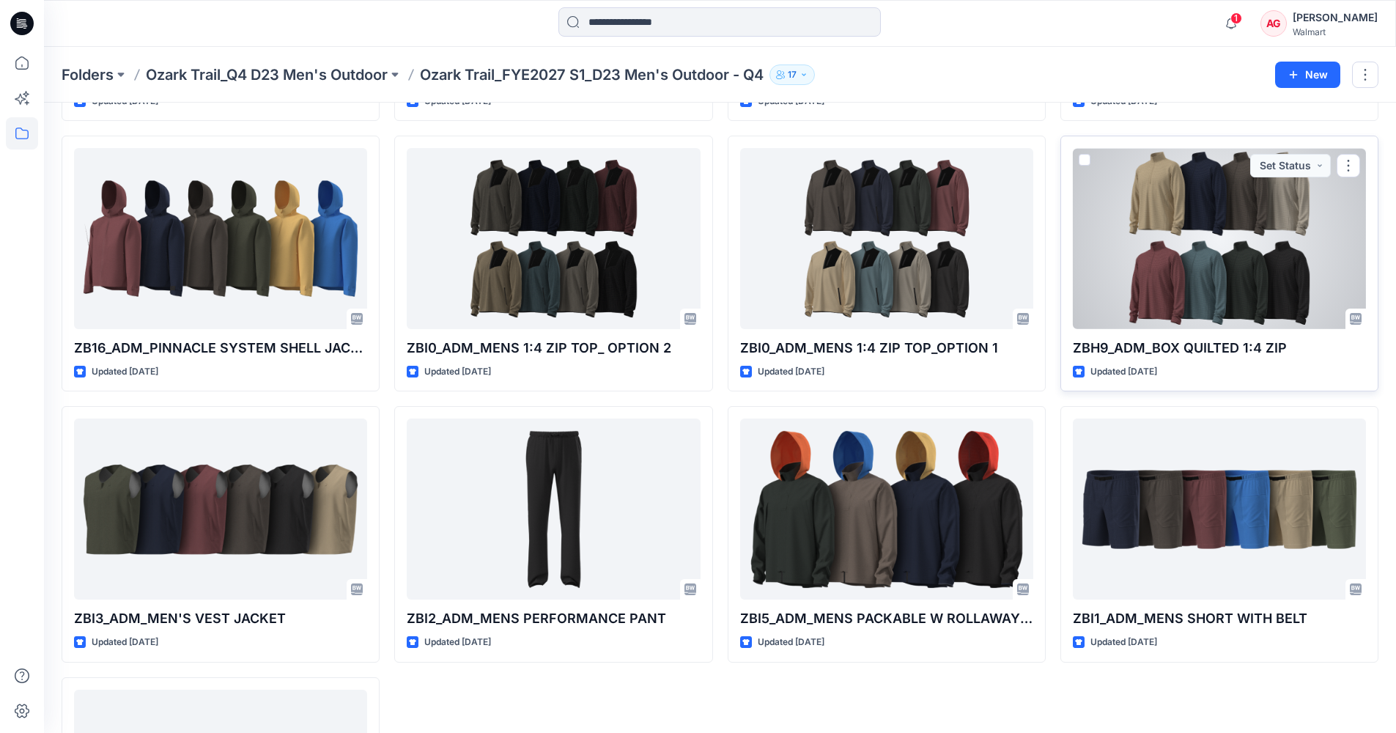
click at [1165, 260] on div at bounding box center [1219, 238] width 293 height 181
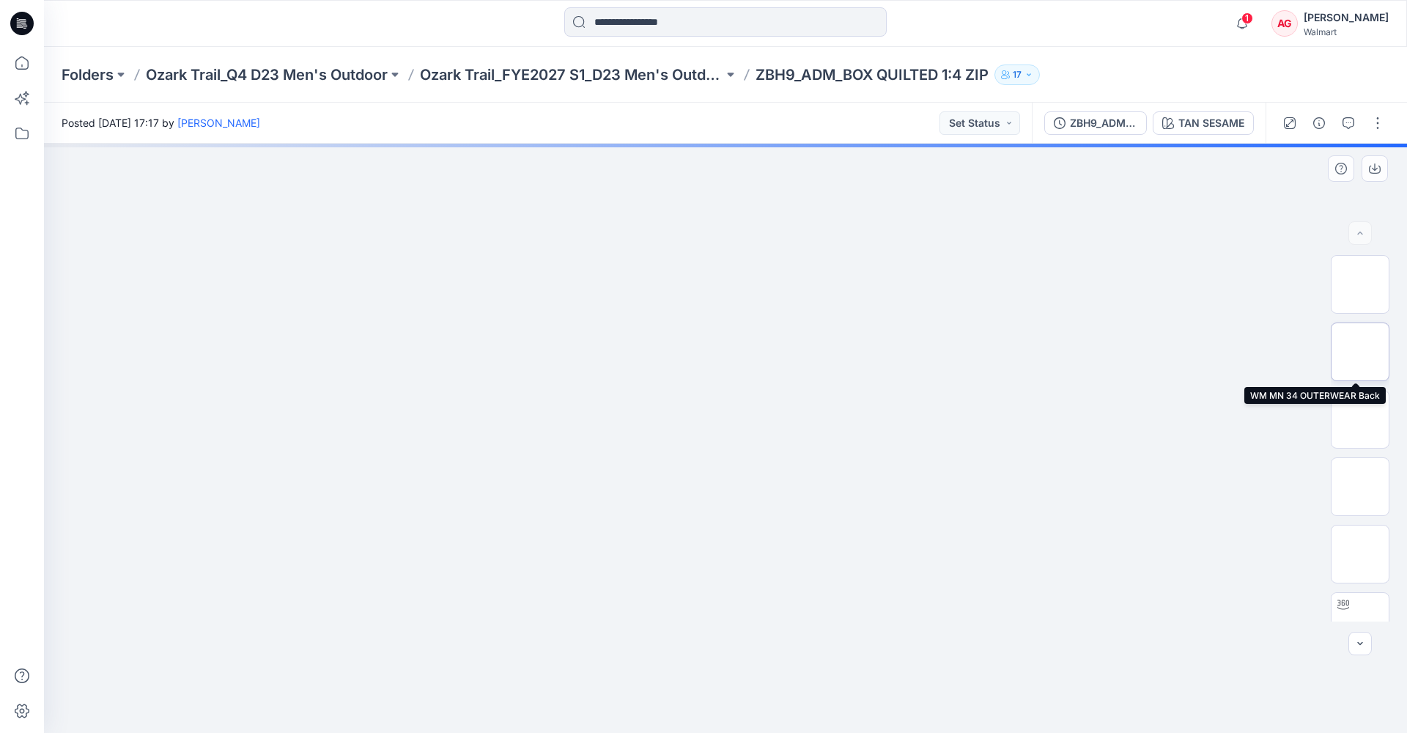
click at [1360, 352] on img at bounding box center [1360, 352] width 0 height 0
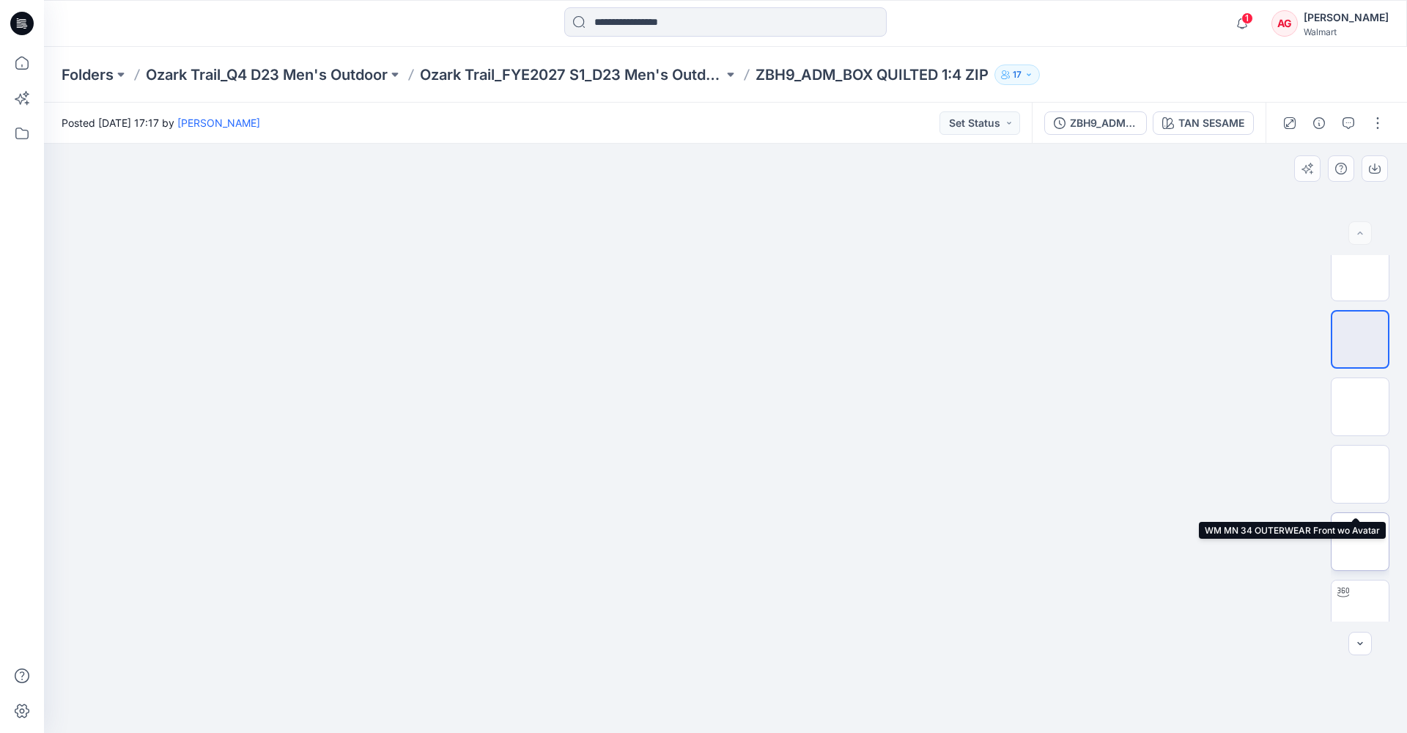
scroll to position [53, 0]
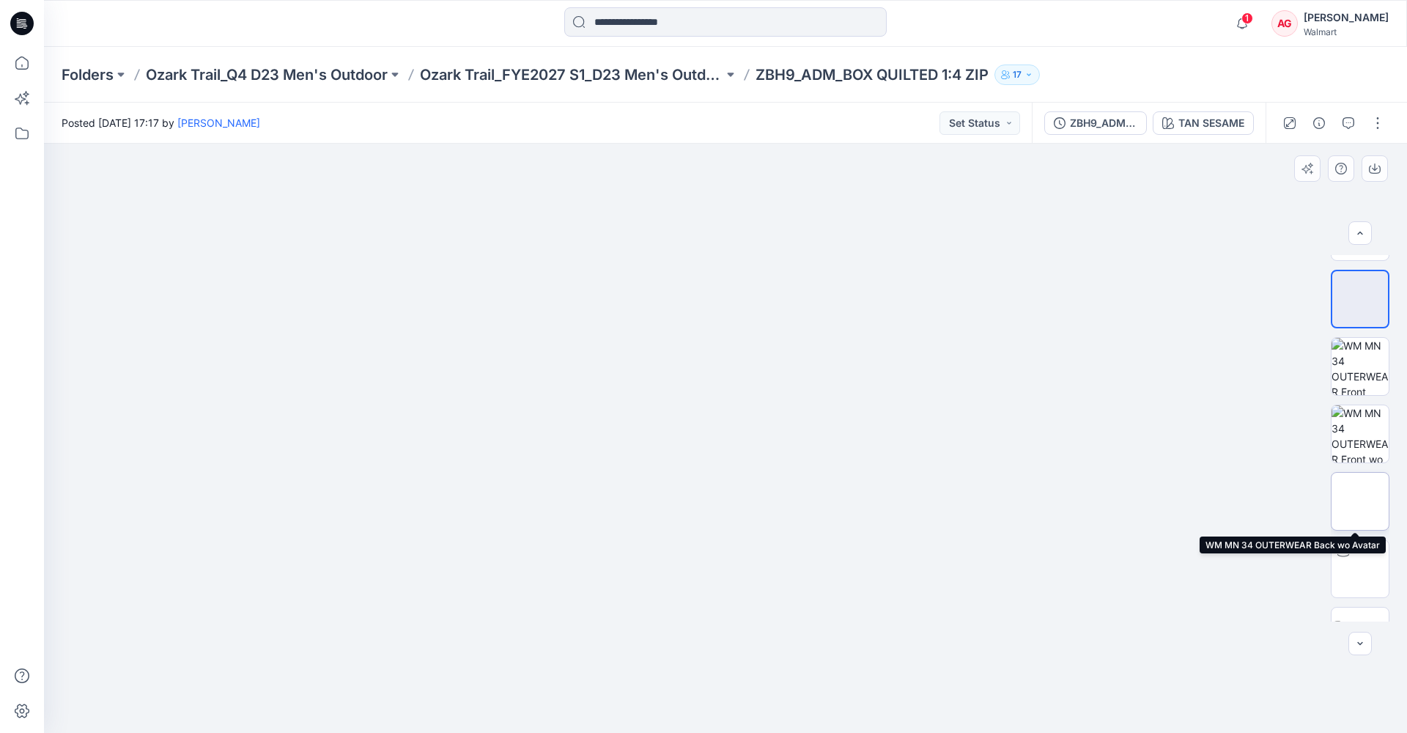
click at [1360, 501] on img at bounding box center [1360, 501] width 0 height 0
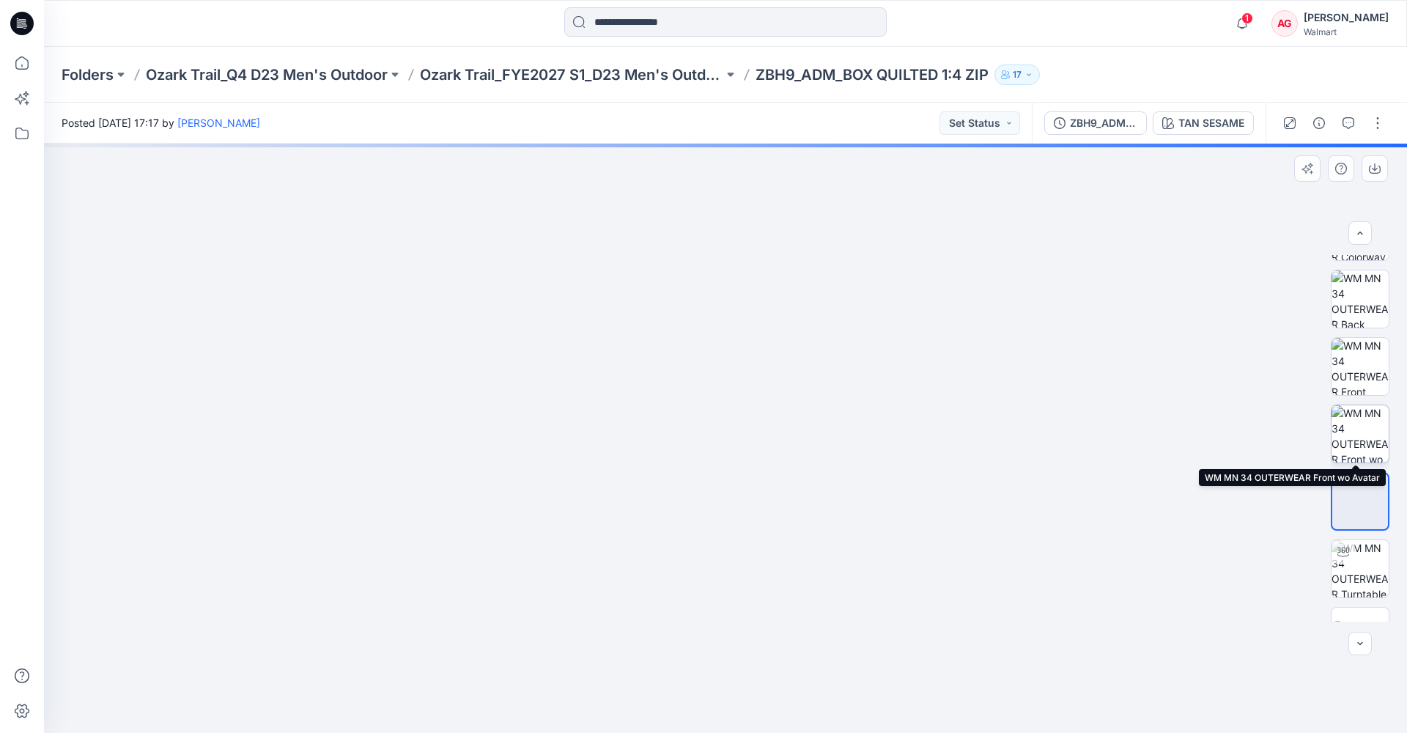
click at [1358, 423] on img at bounding box center [1359, 433] width 57 height 57
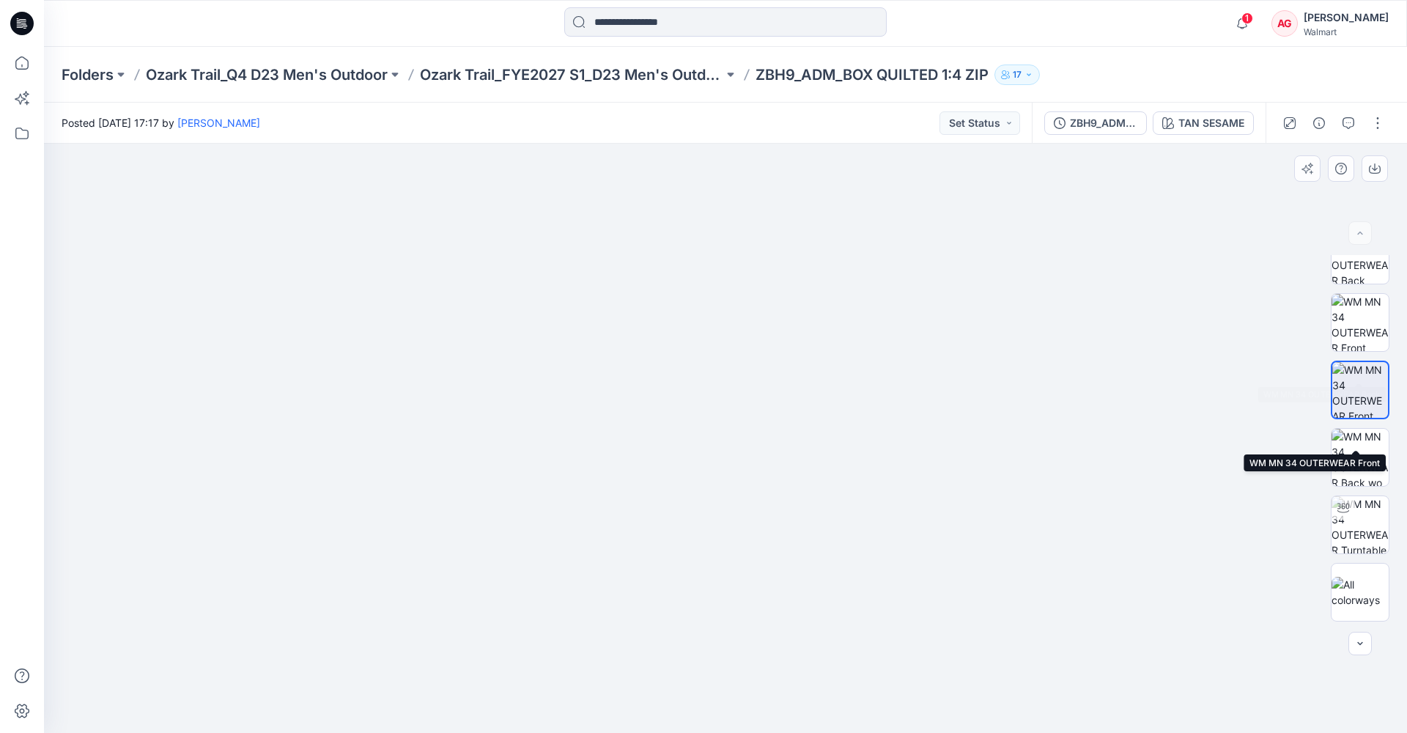
scroll to position [0, 0]
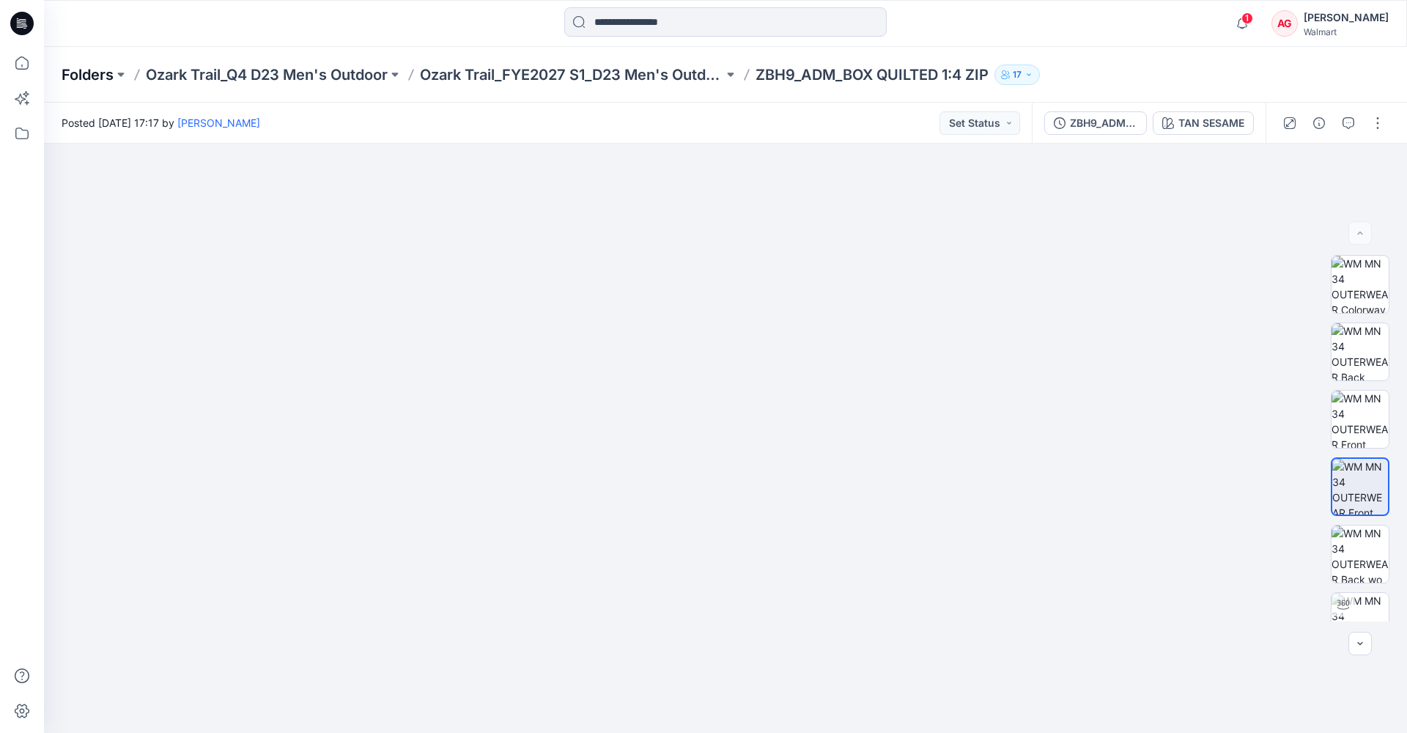
click at [81, 73] on p "Folders" at bounding box center [88, 74] width 52 height 21
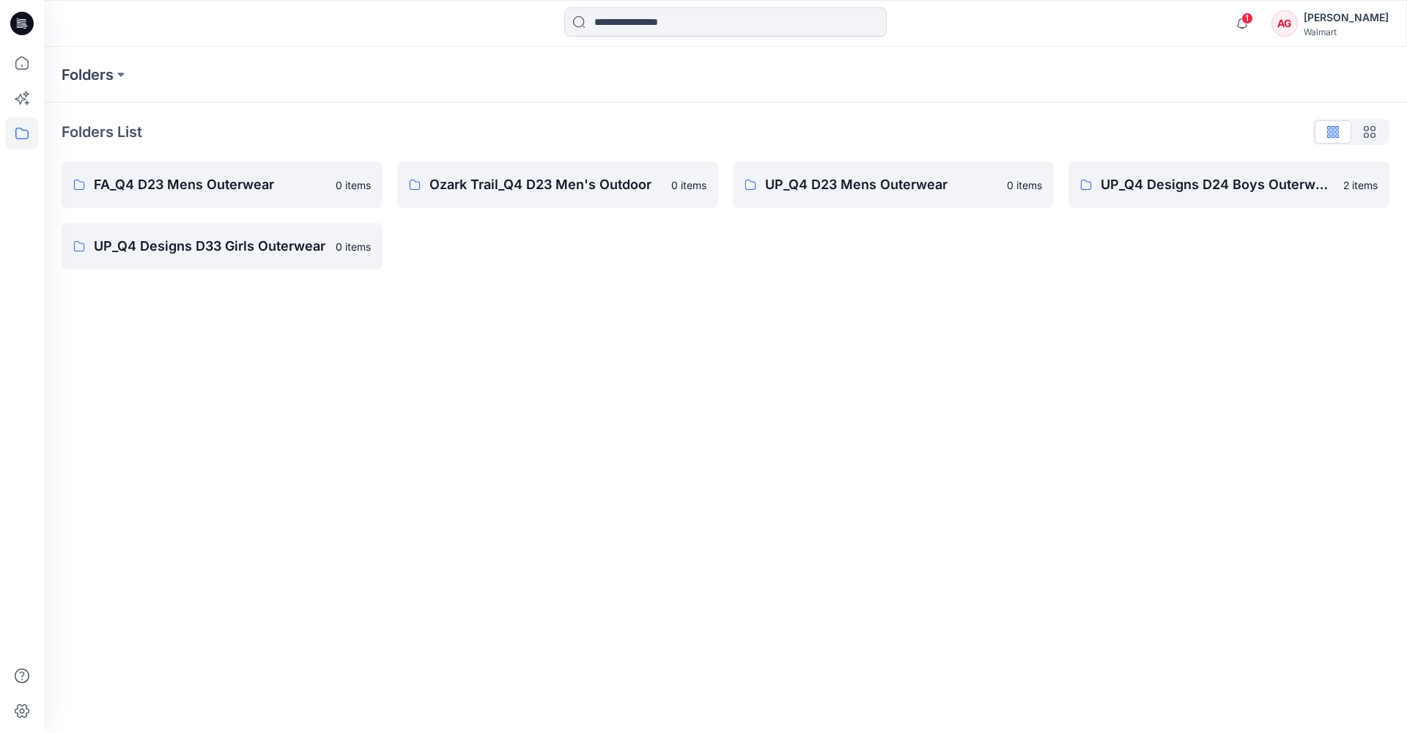
click at [20, 8] on icon at bounding box center [21, 23] width 23 height 47
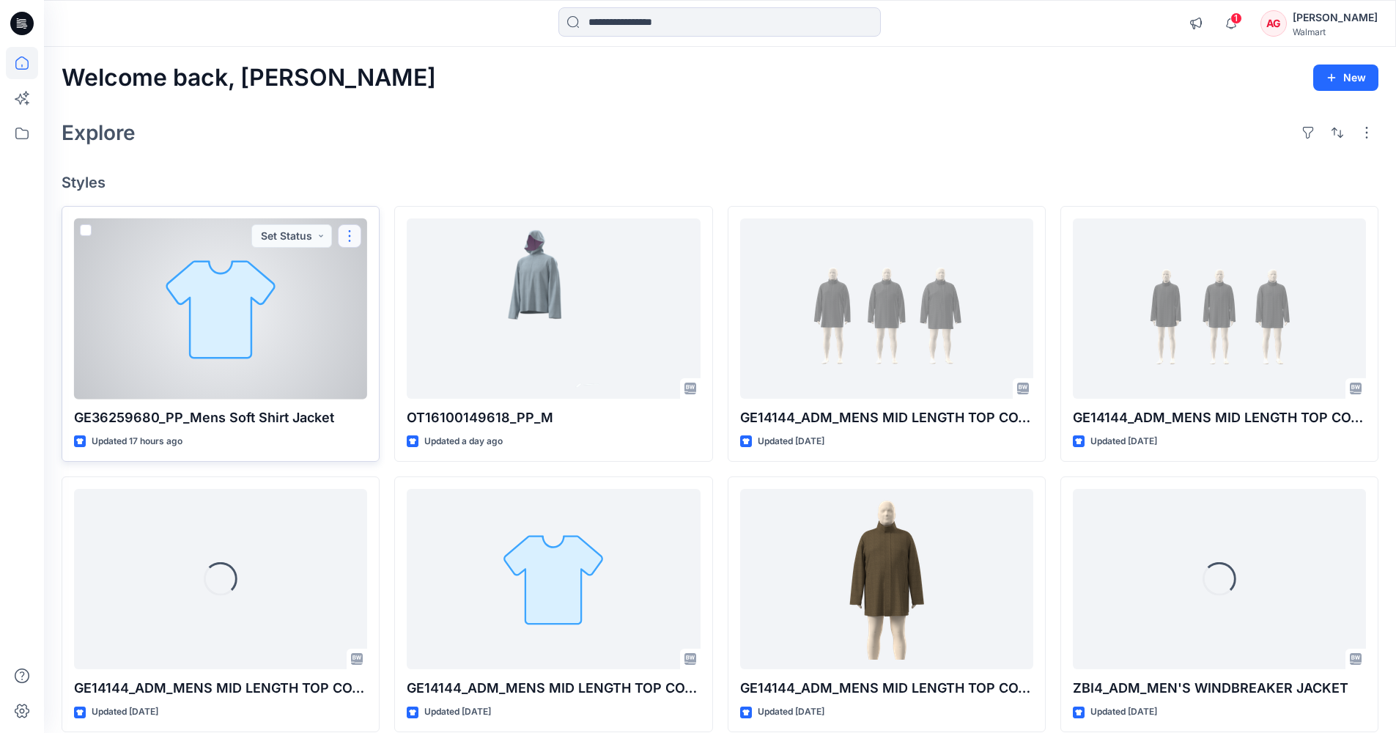
click at [350, 239] on button "button" at bounding box center [349, 235] width 23 height 23
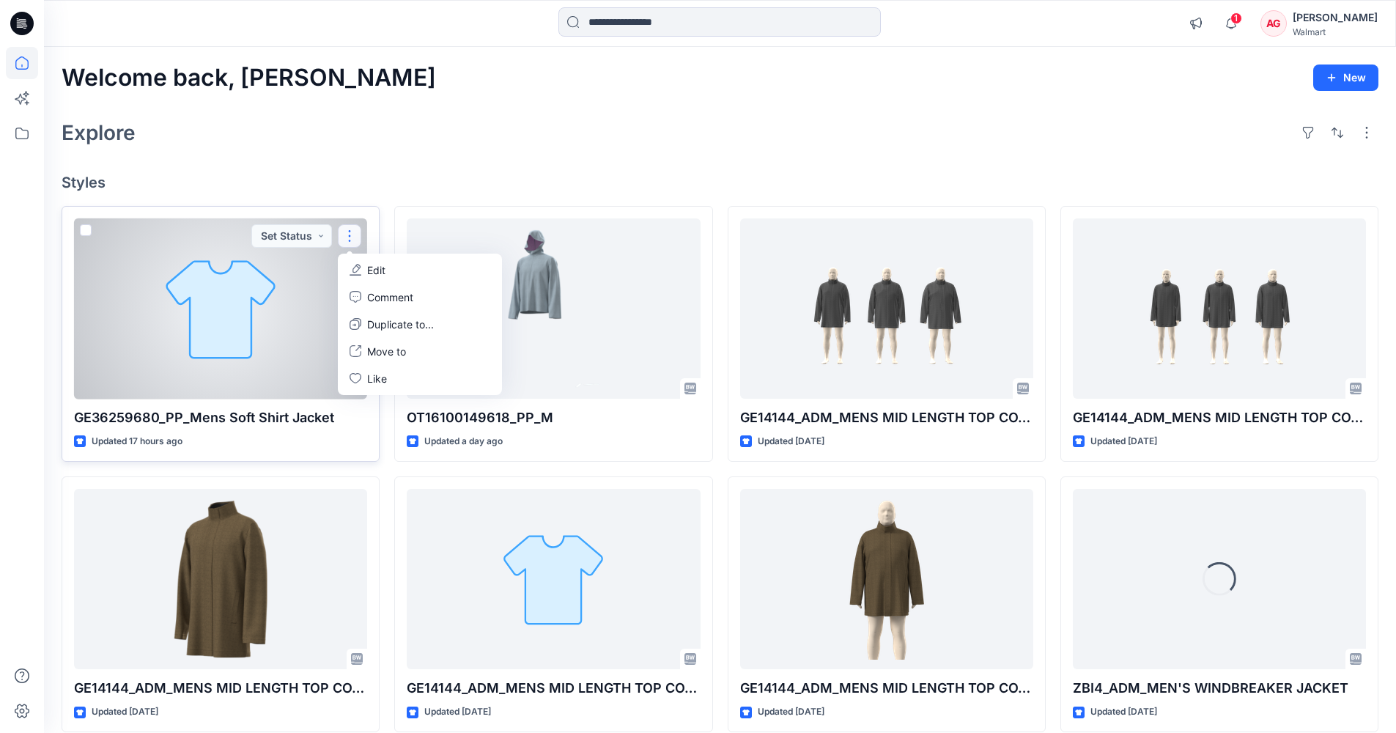
click at [379, 269] on p "Edit" at bounding box center [376, 269] width 18 height 15
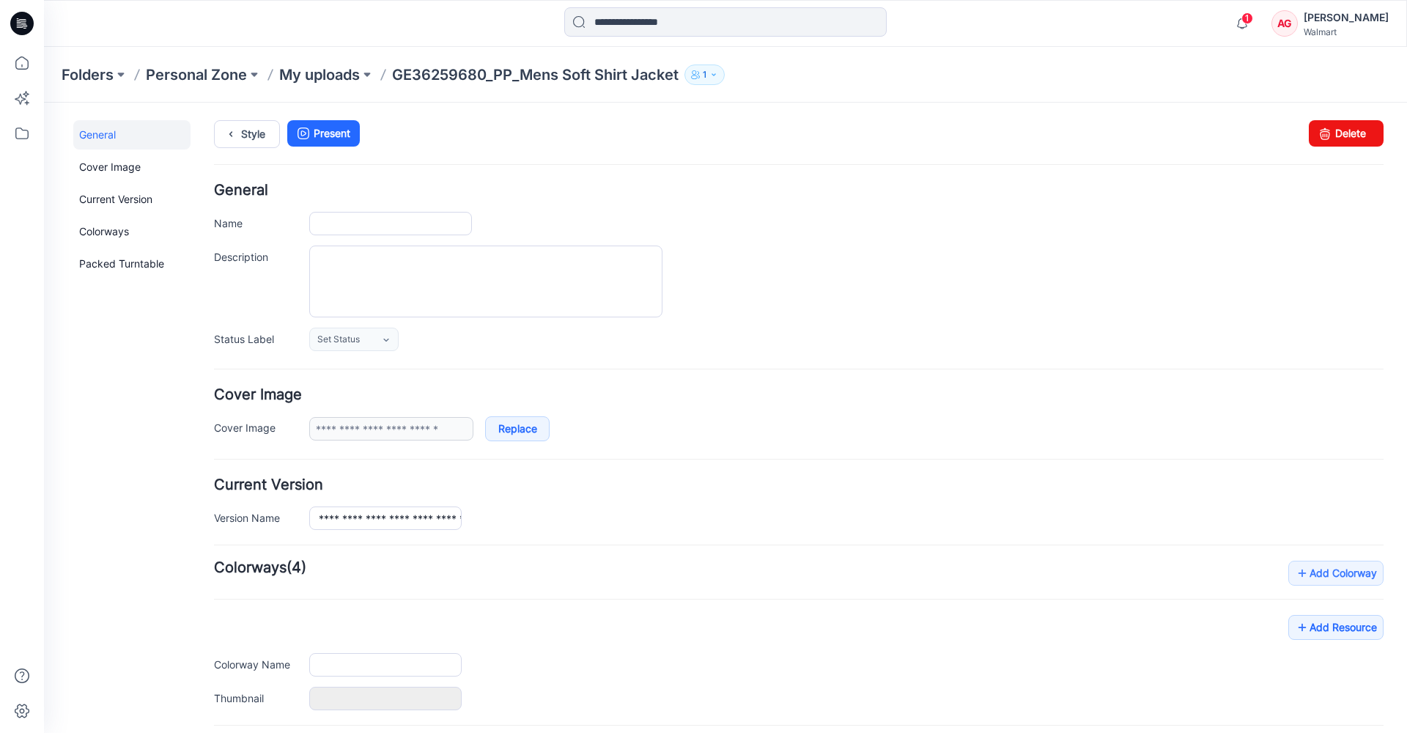
type input "**********"
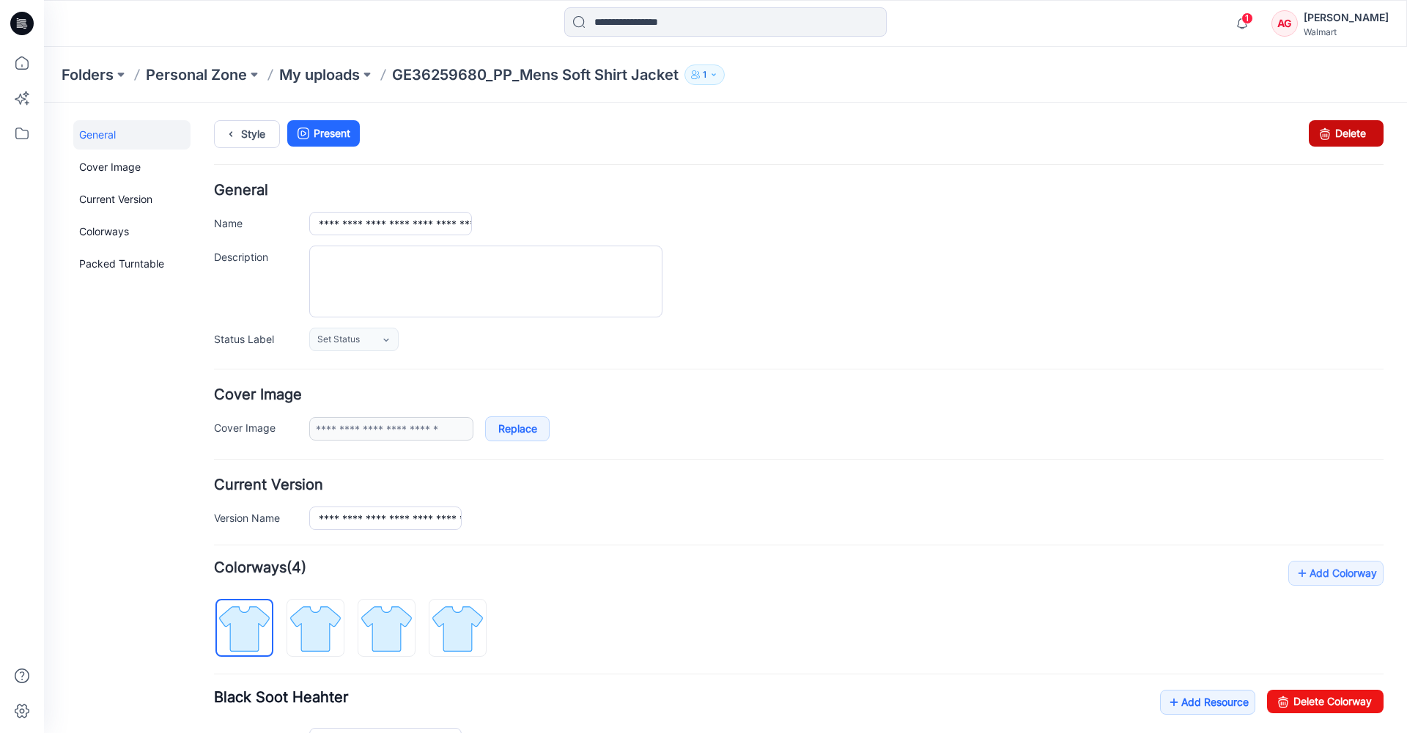
click at [1329, 131] on link "Delete" at bounding box center [1345, 133] width 75 height 26
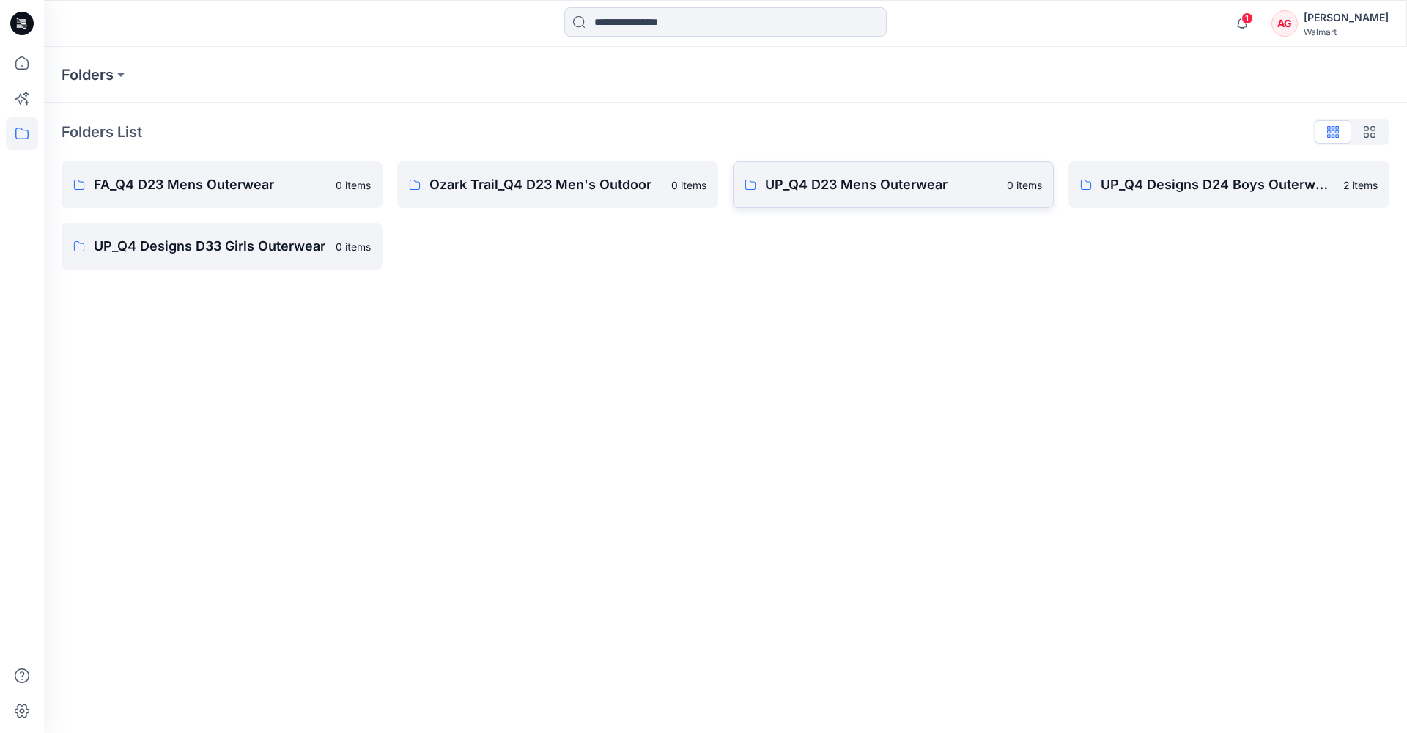
click at [787, 175] on p "UP_Q4 D23 Mens Outerwear" at bounding box center [881, 184] width 233 height 21
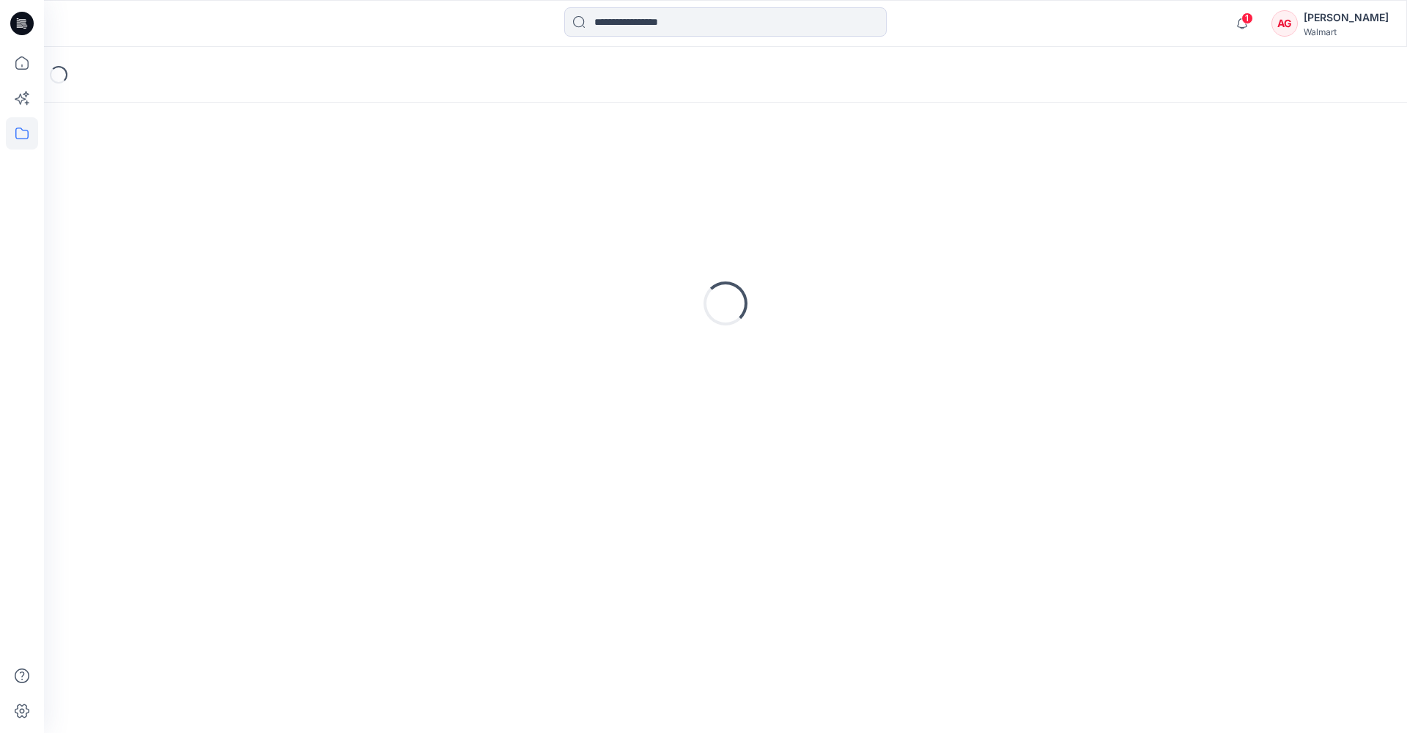
click at [787, 175] on div "Loading..." at bounding box center [725, 303] width 1327 height 366
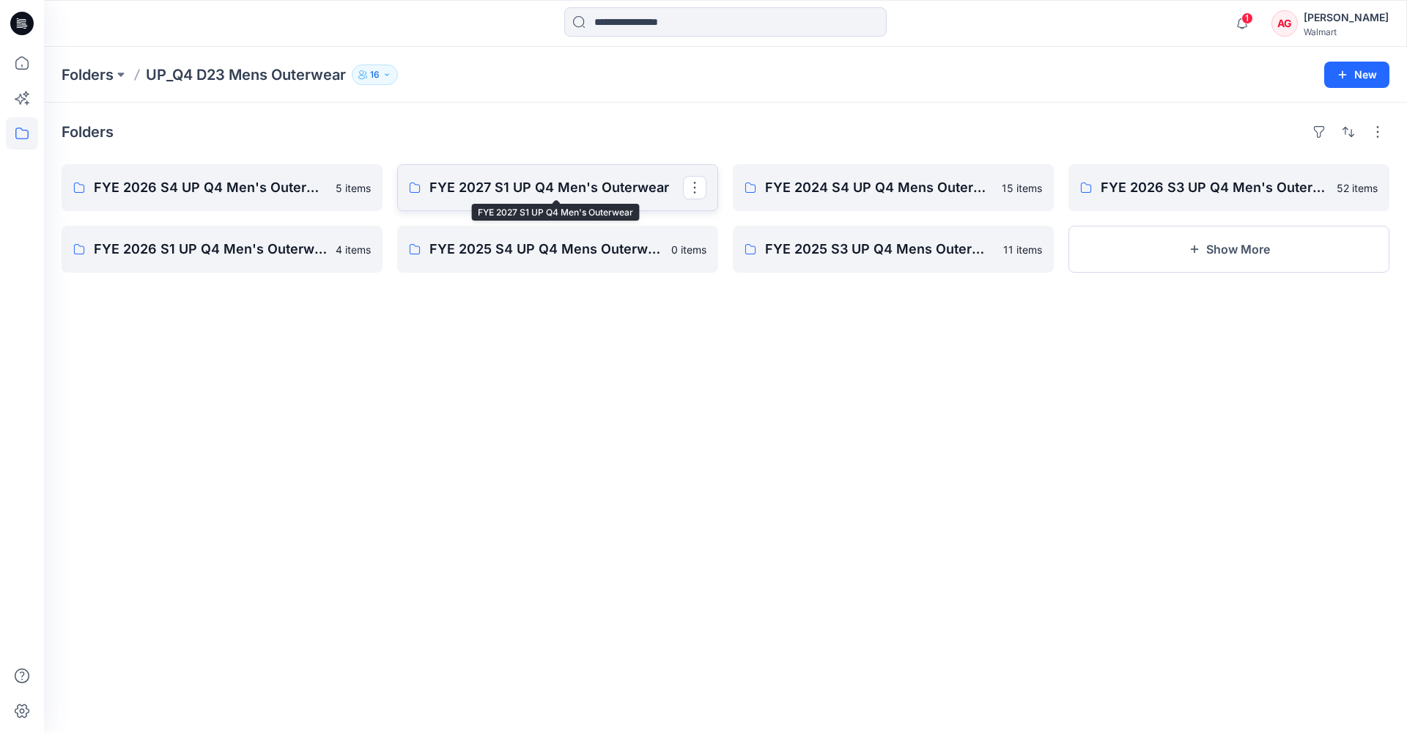
click at [511, 192] on p "FYE 2027 S1 UP Q4 Men's Outerwear" at bounding box center [555, 187] width 253 height 21
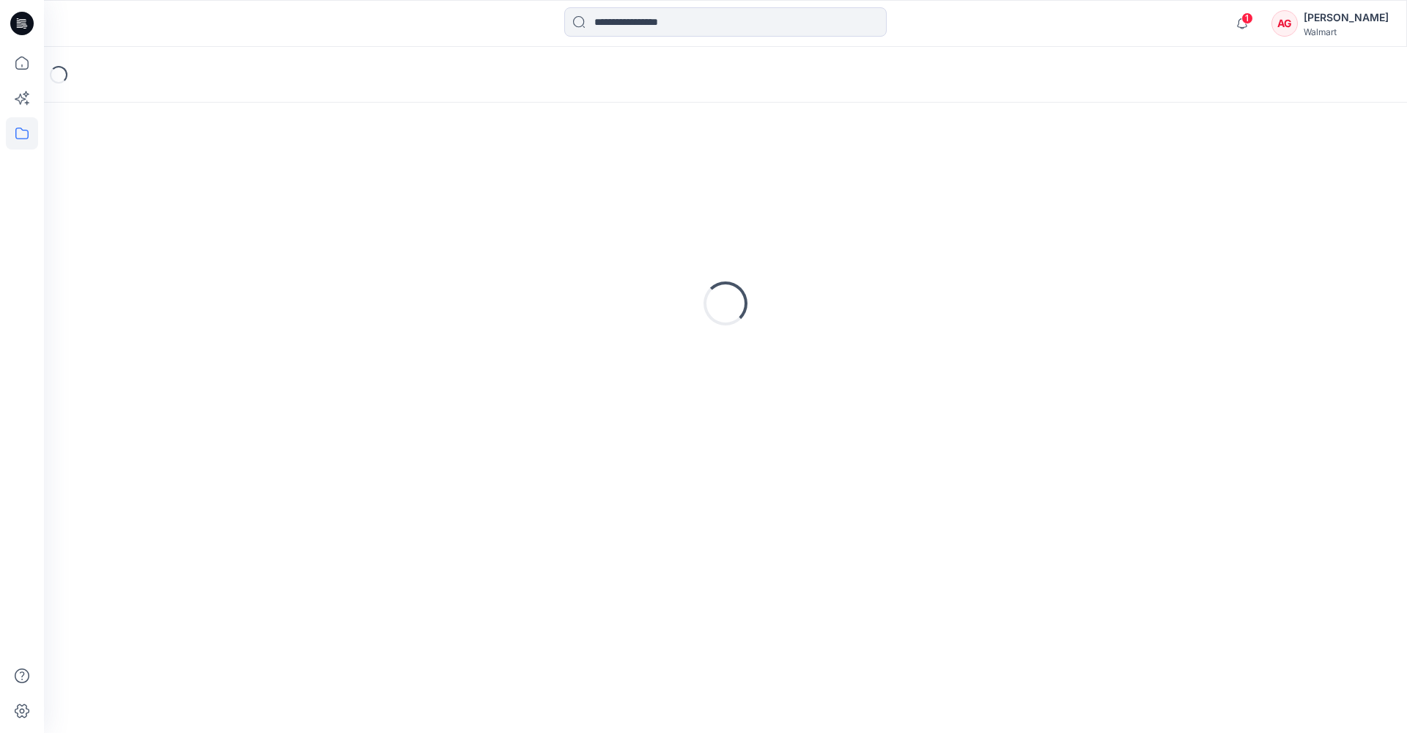
click at [511, 192] on div "Loading..." at bounding box center [725, 303] width 1327 height 366
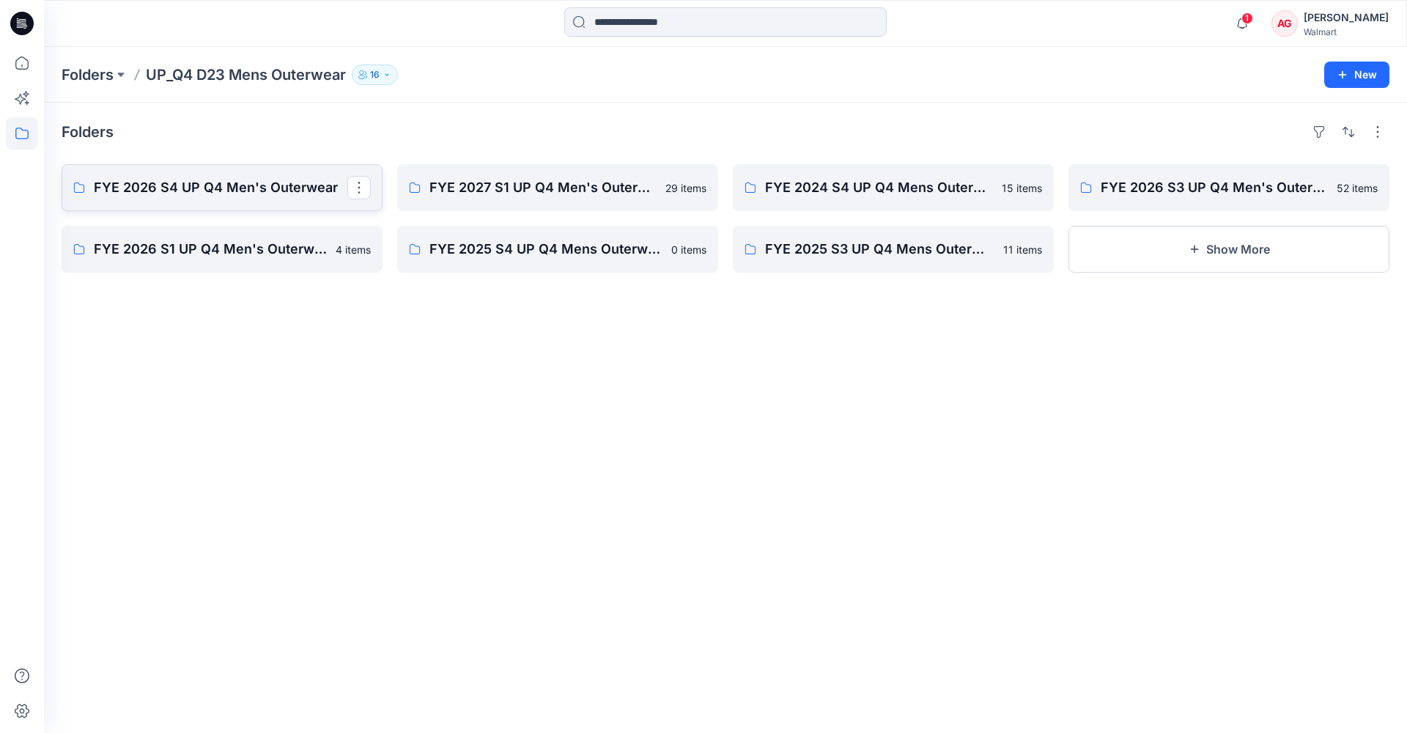
click at [253, 176] on link "FYE 2026 S4 UP Q4 Men's Outerwear" at bounding box center [222, 187] width 321 height 47
click at [494, 200] on link "FYE 2027 S1 UP Q4 Men's Outerwear" at bounding box center [557, 187] width 321 height 47
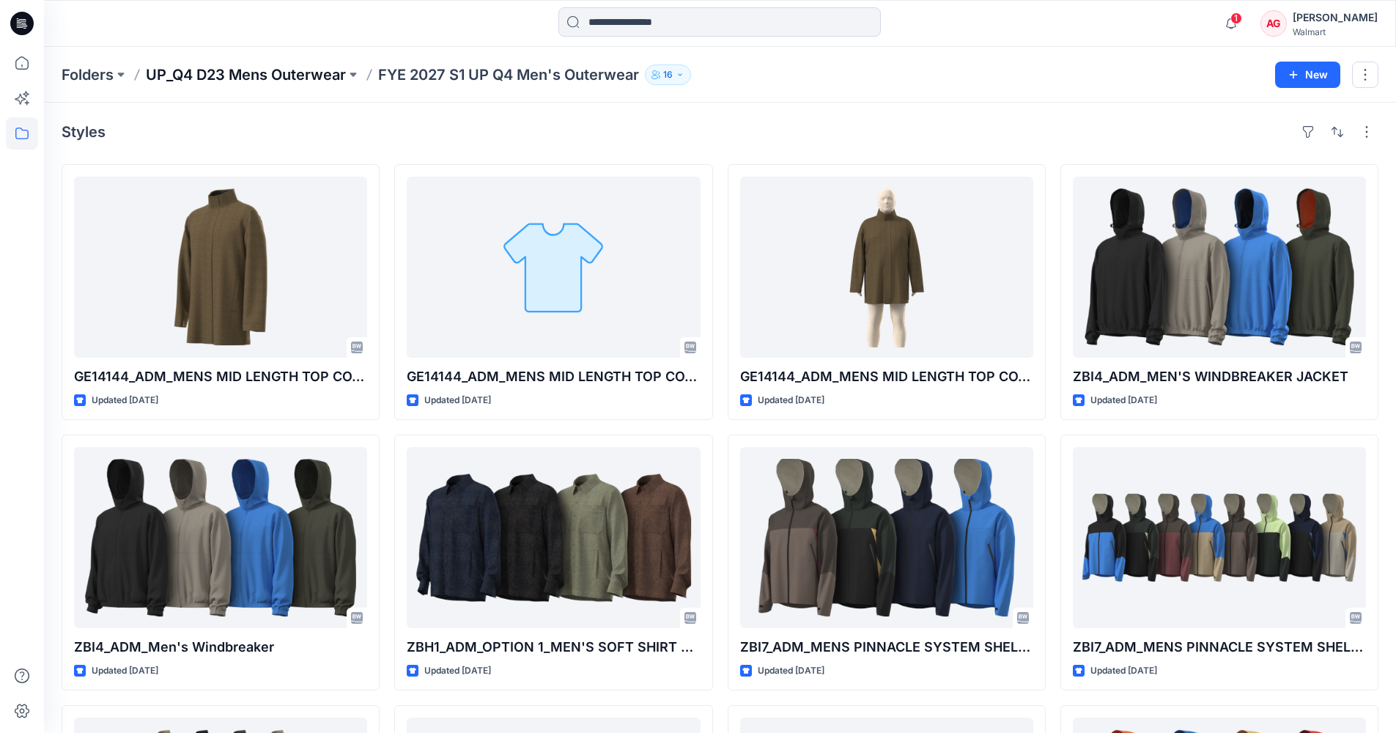
click at [296, 79] on p "UP_Q4 D23 Mens Outerwear" at bounding box center [246, 74] width 200 height 21
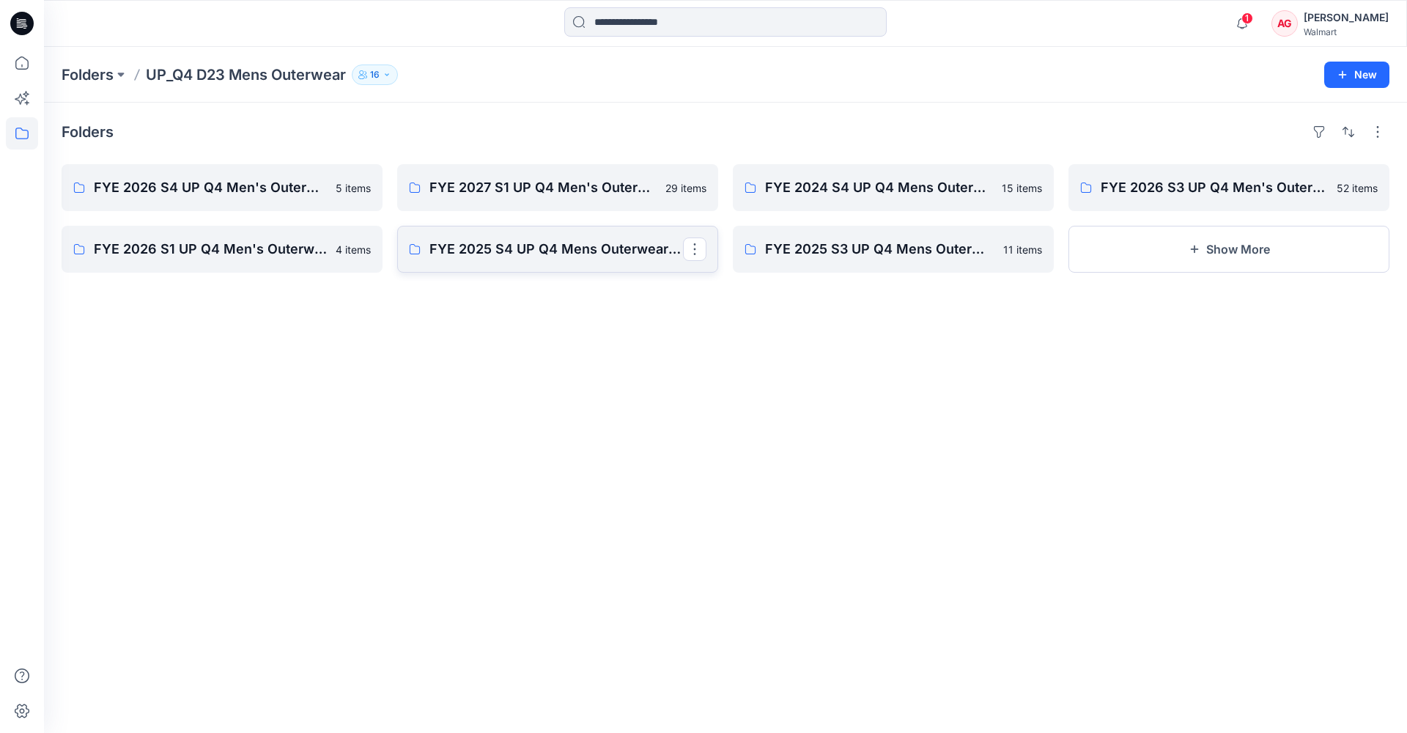
click at [524, 259] on link "FYE 2025 S4 UP Q4 Mens Outerwear Board" at bounding box center [557, 249] width 321 height 47
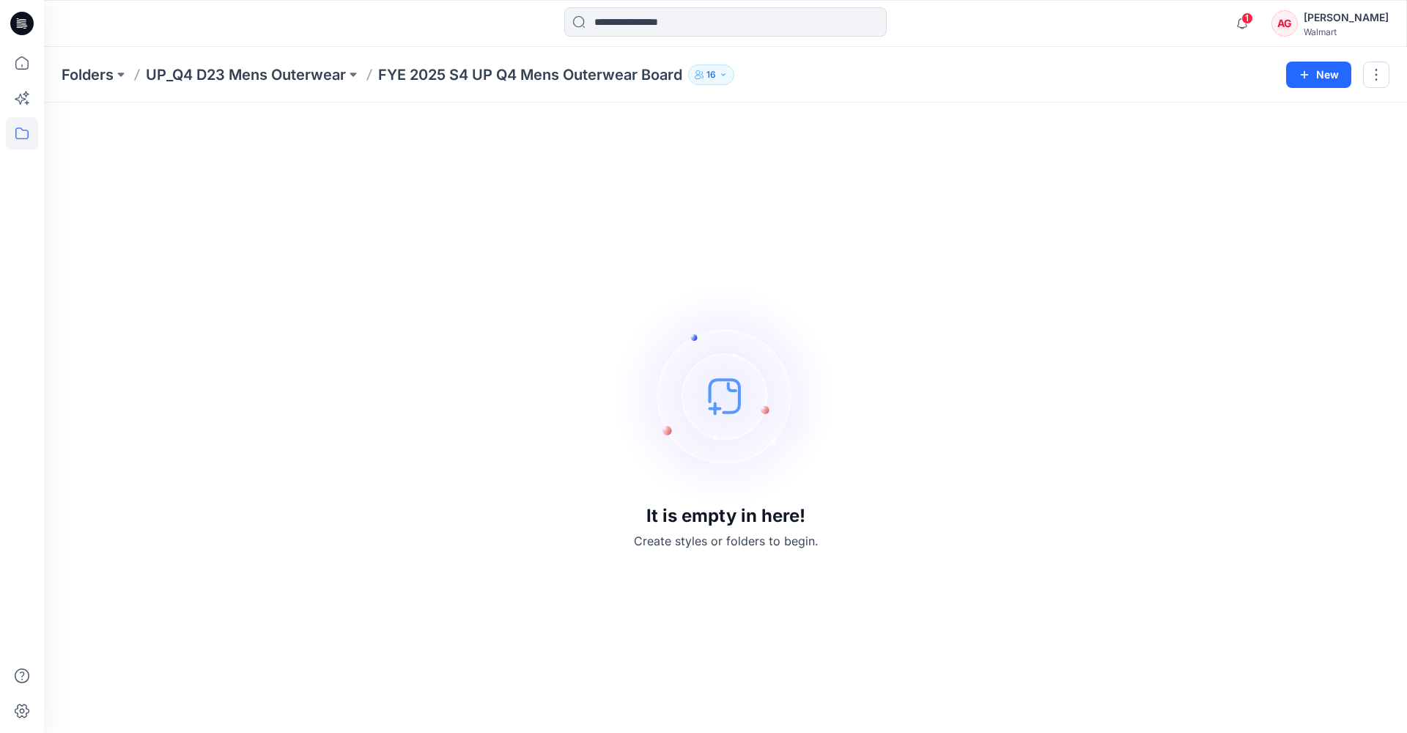
click at [267, 63] on div "Folders UP_Q4 D23 Mens Outerwear FYE 2025 S4 UP Q4 Mens Outerwear Board 16 New" at bounding box center [725, 75] width 1363 height 56
click at [266, 69] on p "UP_Q4 D23 Mens Outerwear" at bounding box center [246, 74] width 200 height 21
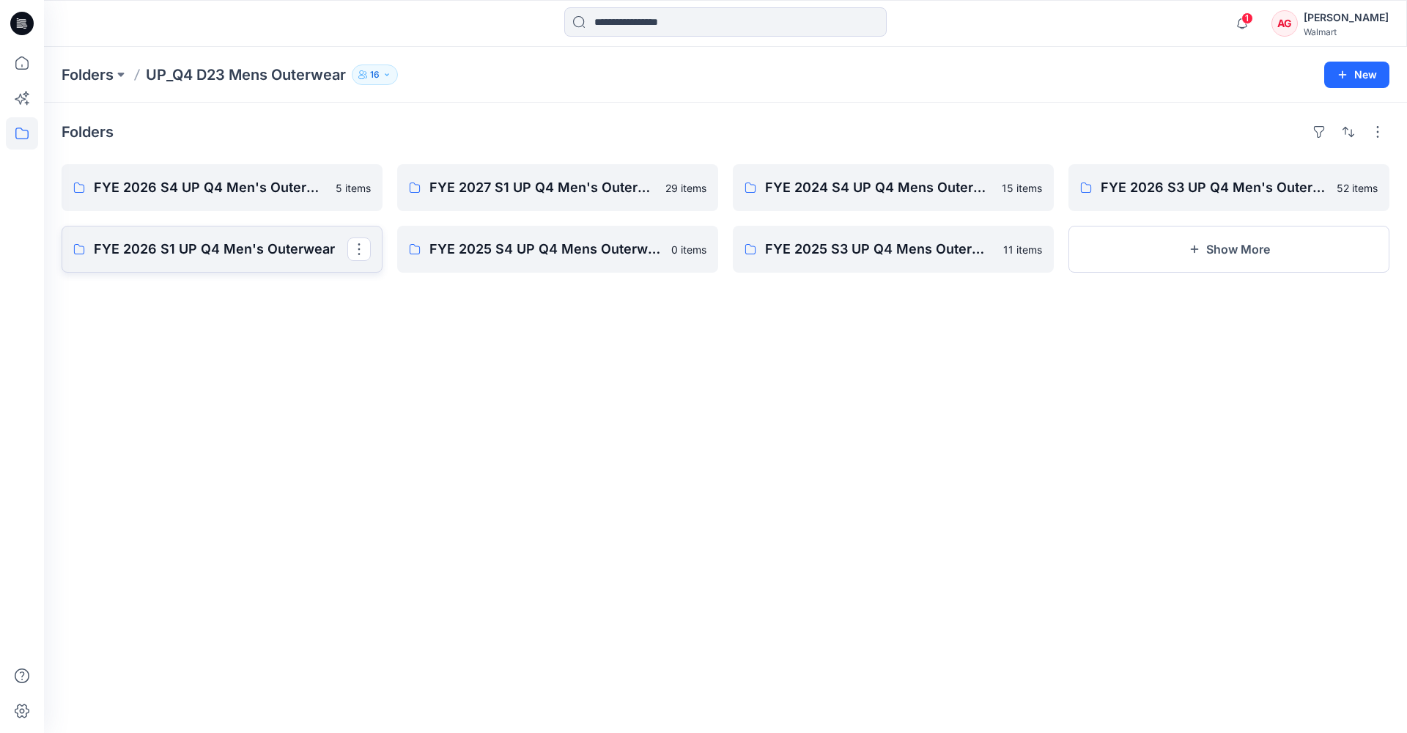
click at [204, 242] on p "FYE 2026 S1 UP Q4 Men's Outerwear" at bounding box center [220, 249] width 253 height 21
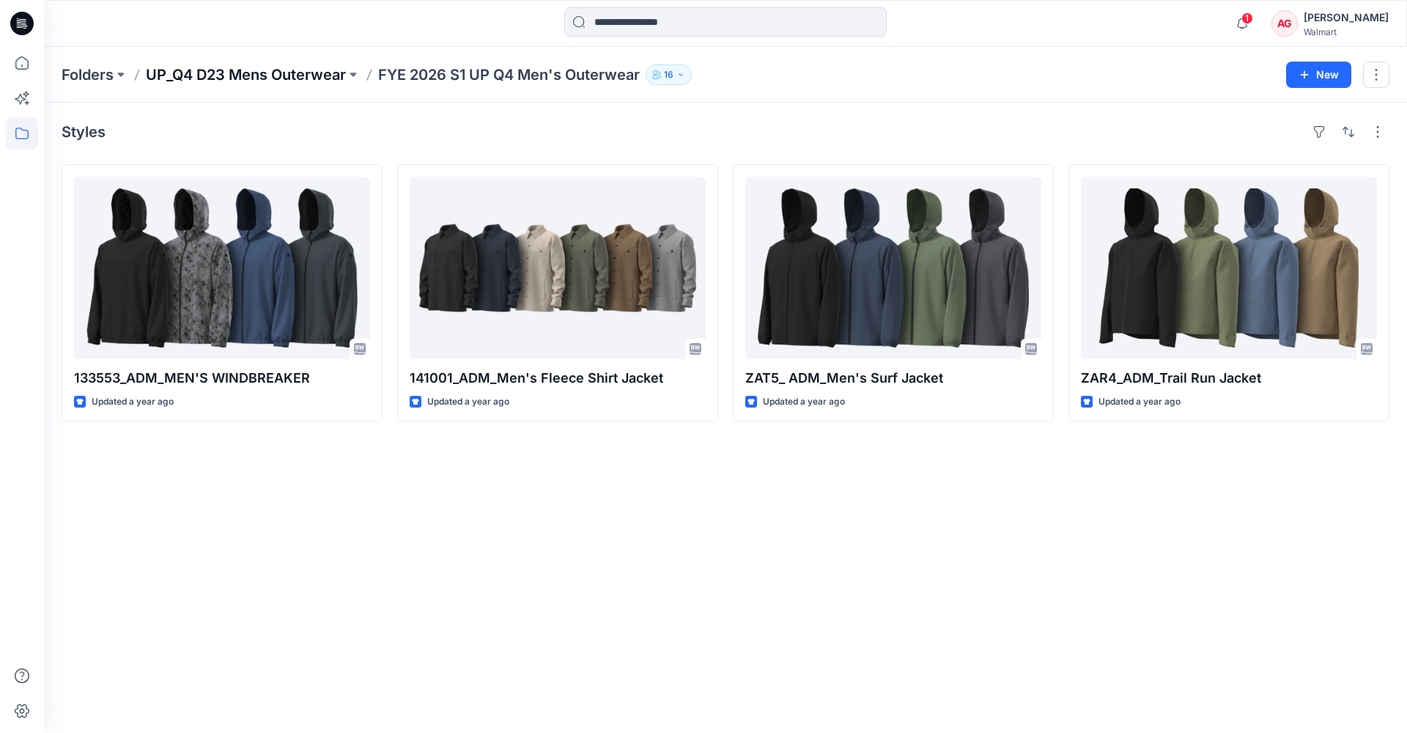
click at [314, 78] on p "UP_Q4 D23 Mens Outerwear" at bounding box center [246, 74] width 200 height 21
